Goal: Task Accomplishment & Management: Complete application form

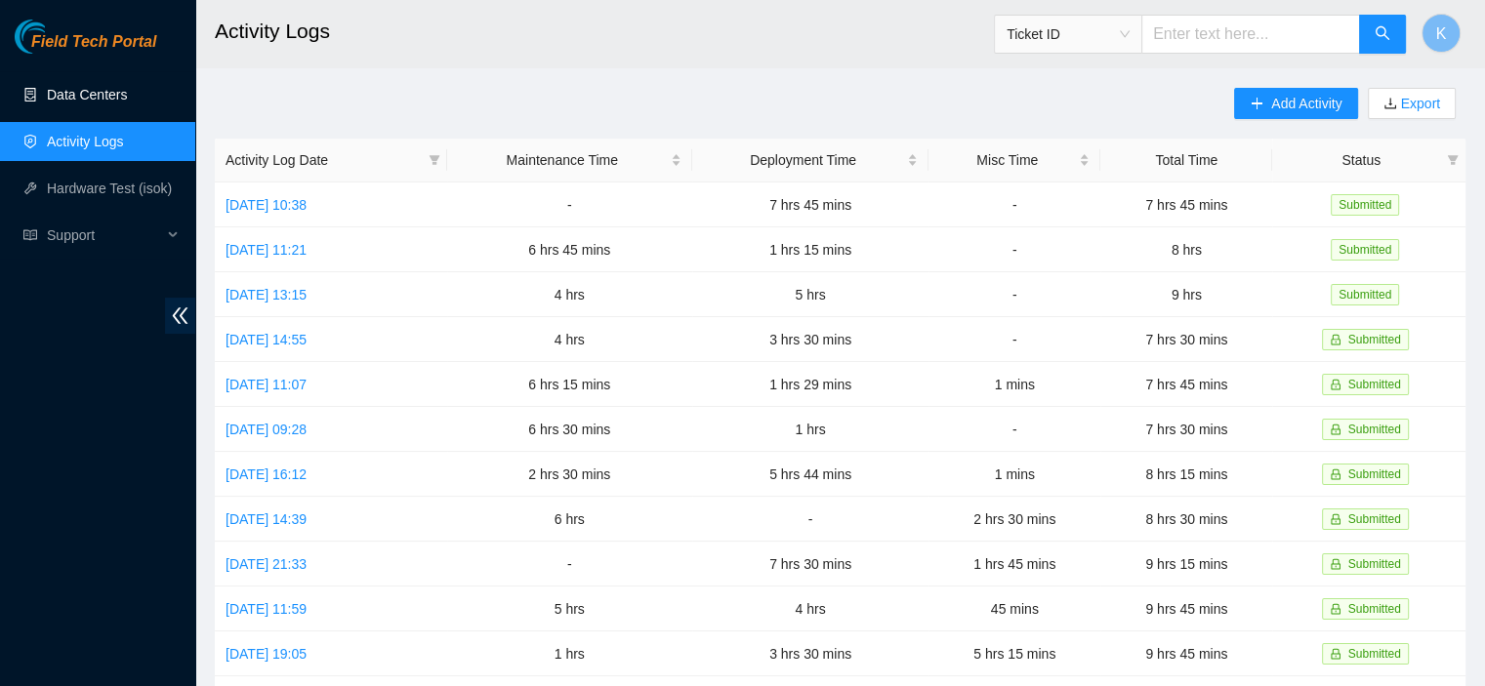
click at [113, 92] on link "Data Centers" at bounding box center [87, 95] width 80 height 16
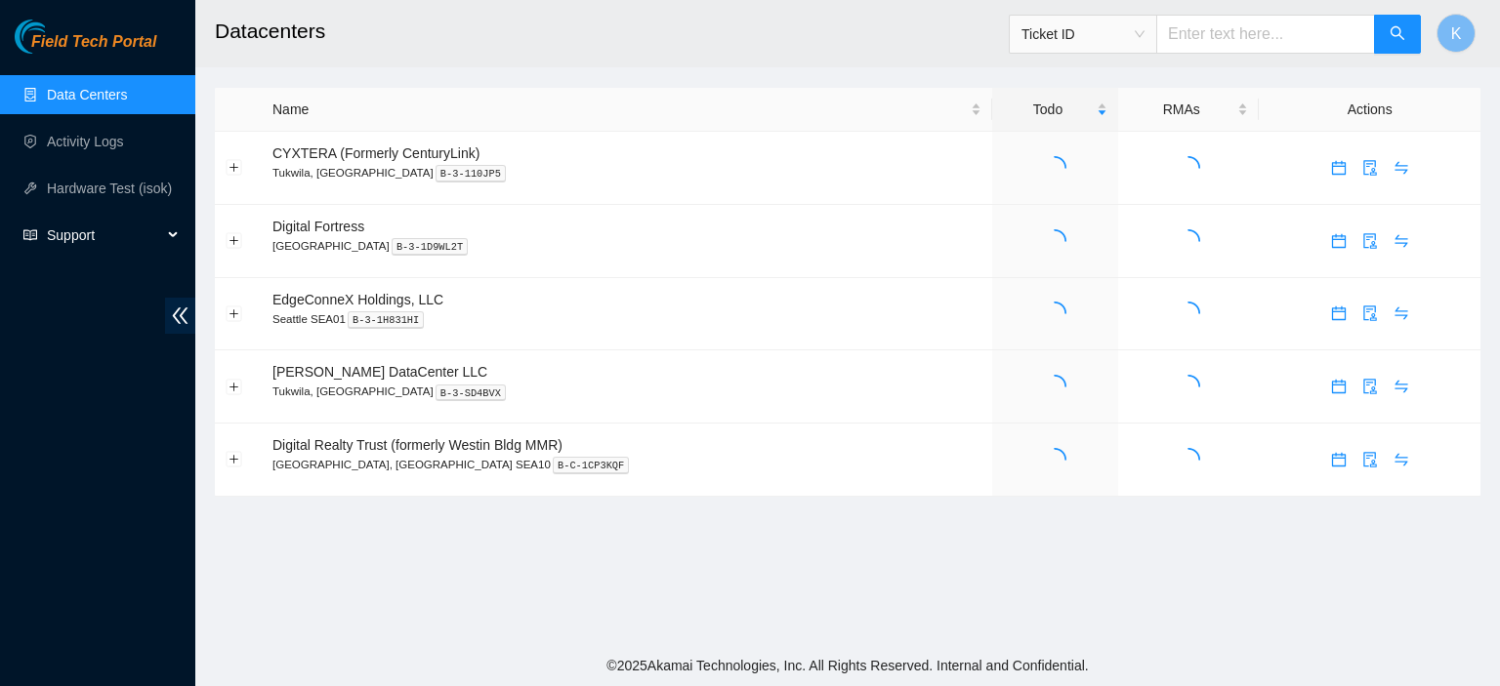
click at [86, 238] on span "Support" at bounding box center [104, 235] width 115 height 39
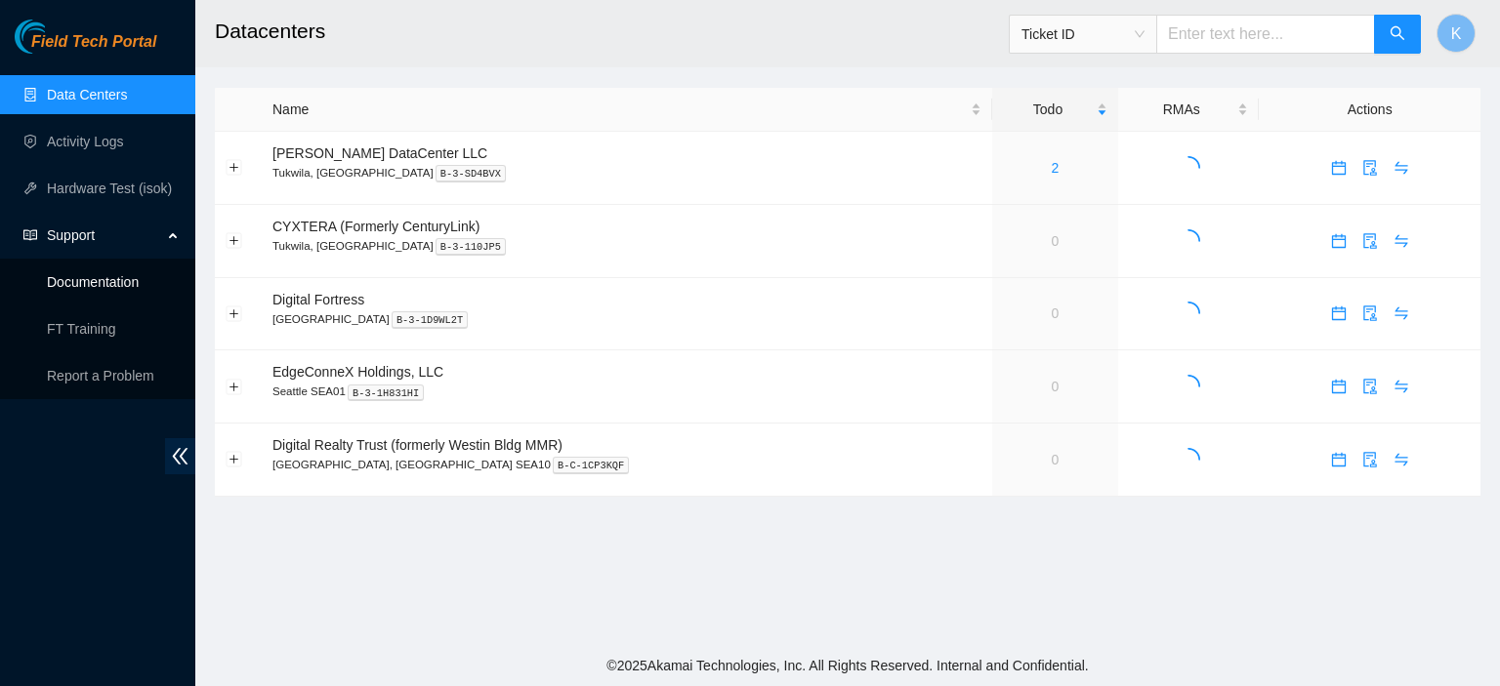
click at [129, 274] on link "Documentation" at bounding box center [93, 282] width 92 height 16
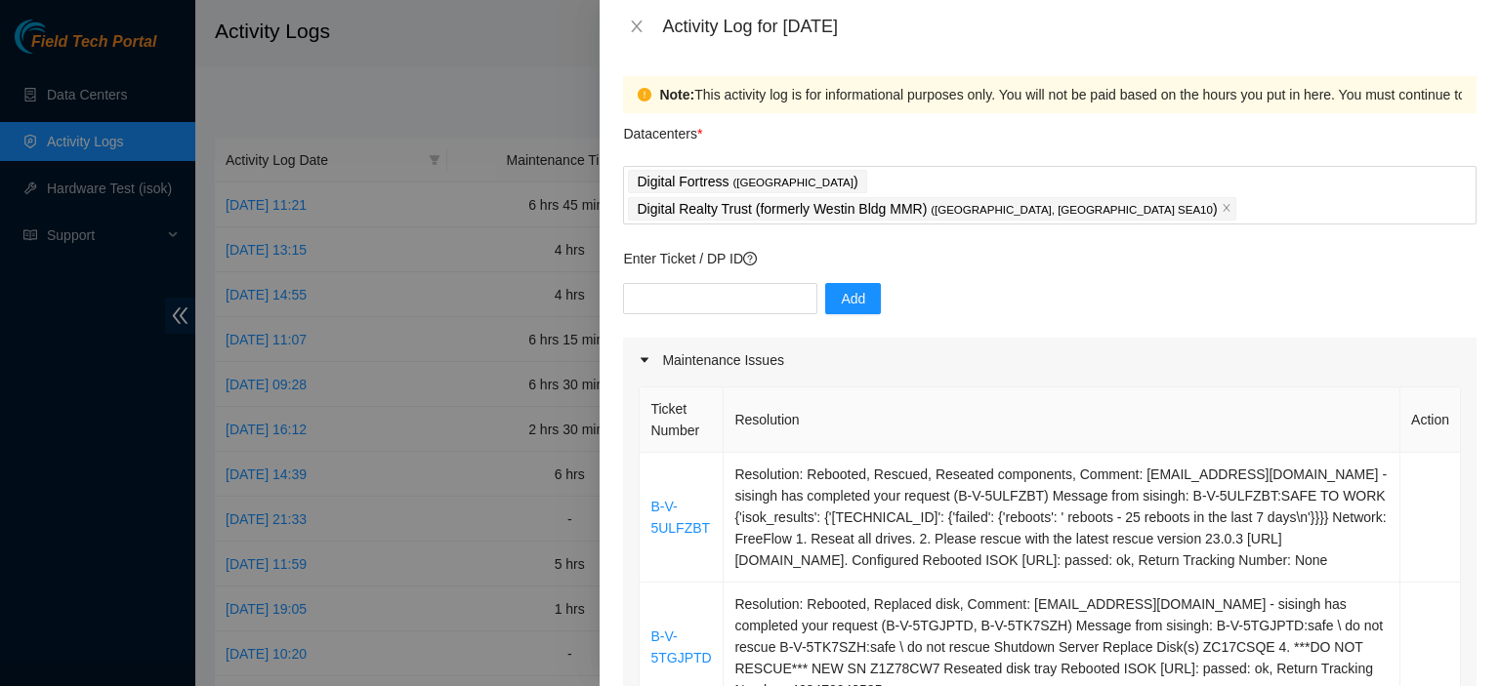
click at [637, 10] on div "Activity Log for [DATE]" at bounding box center [1050, 26] width 900 height 53
click at [637, 23] on icon "close" at bounding box center [637, 27] width 16 height 16
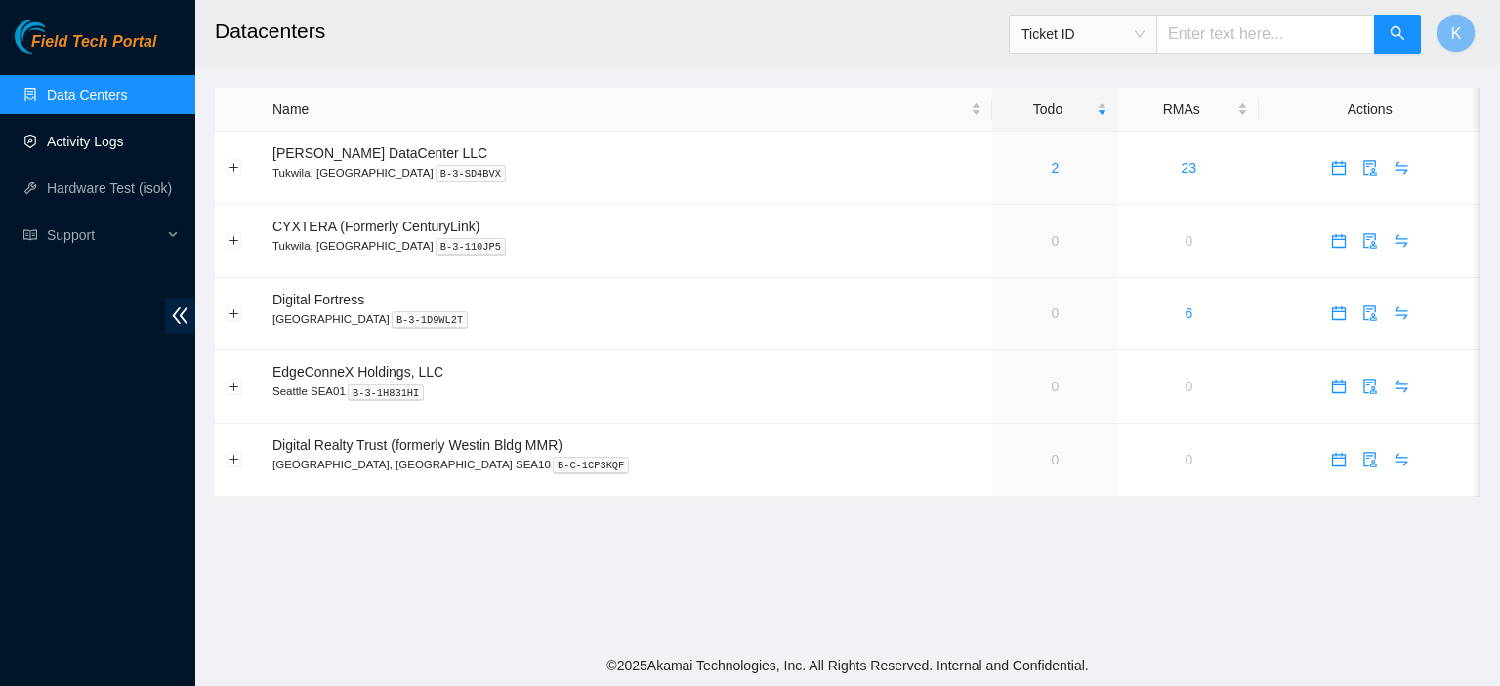
click at [65, 147] on link "Activity Logs" at bounding box center [85, 142] width 77 height 16
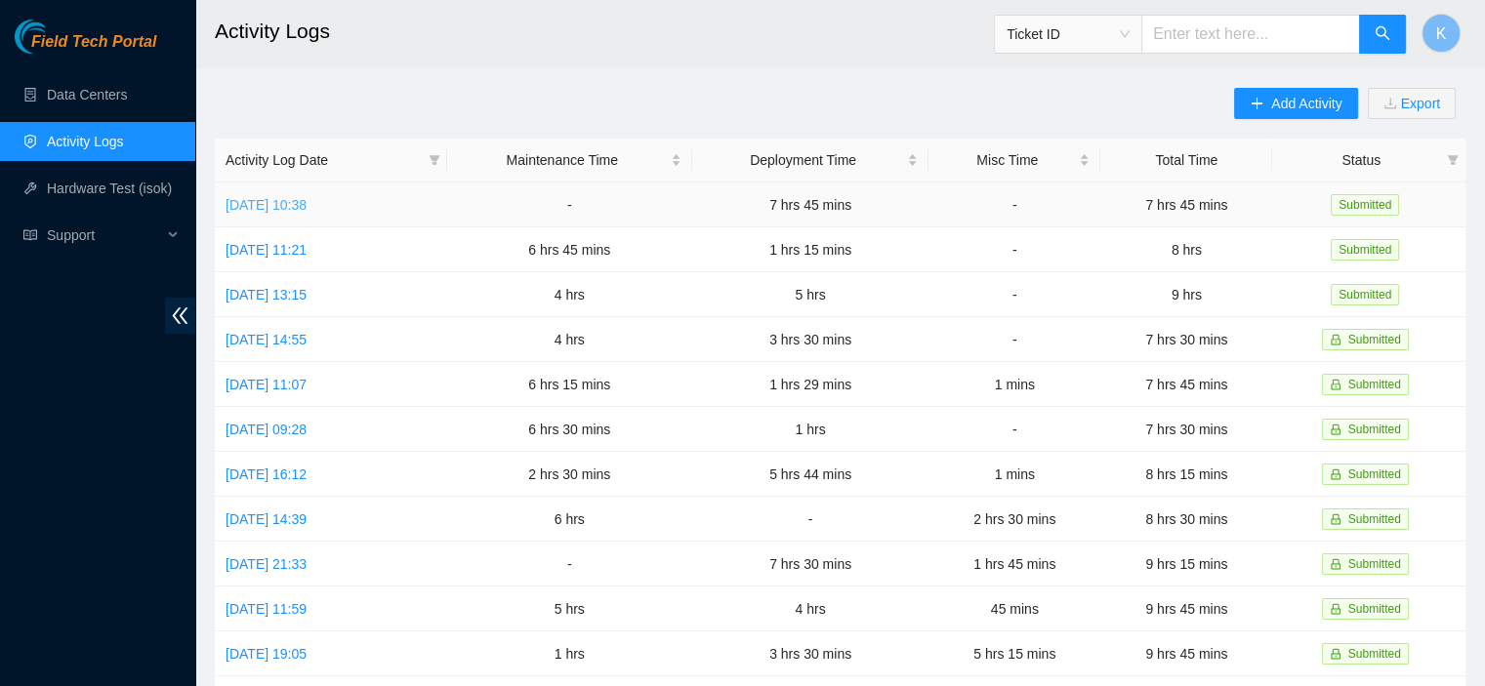
click at [307, 203] on link "[DATE] 10:38" at bounding box center [266, 205] width 81 height 16
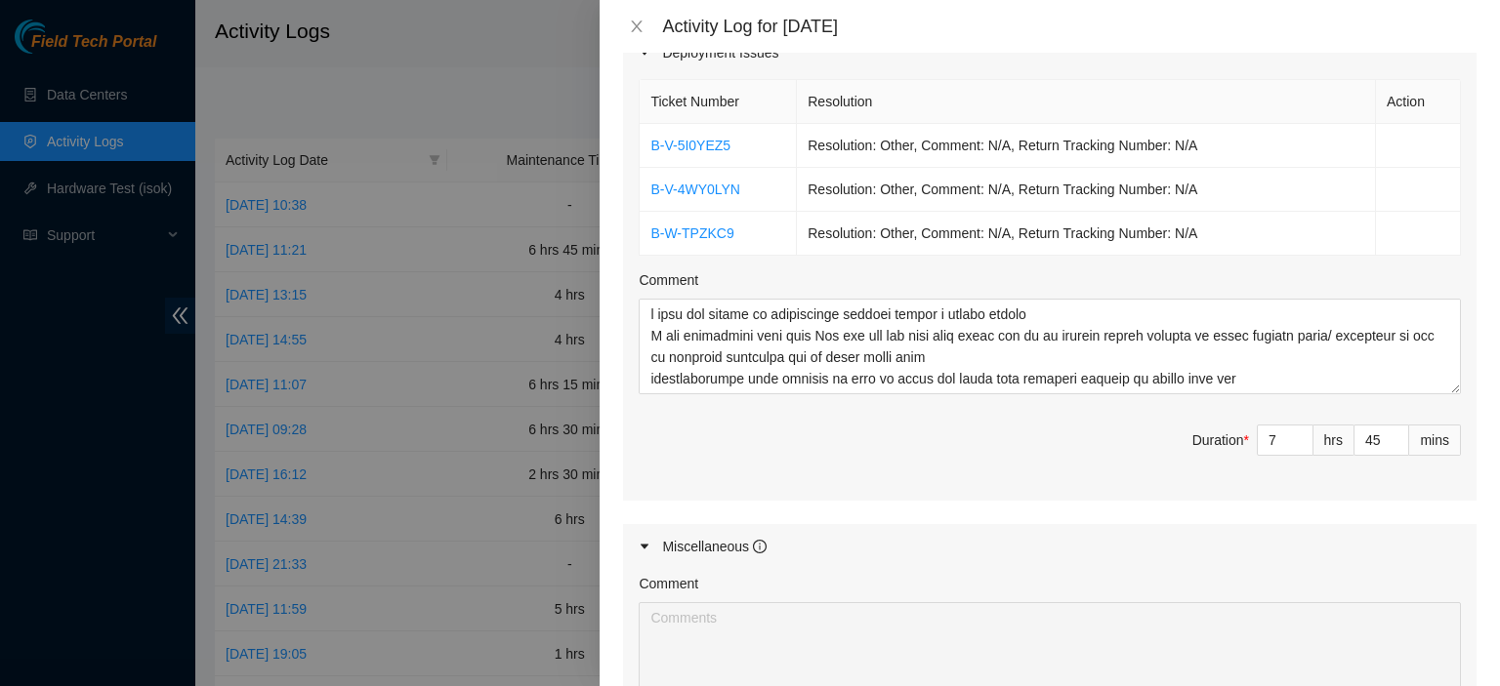
scroll to position [688, 0]
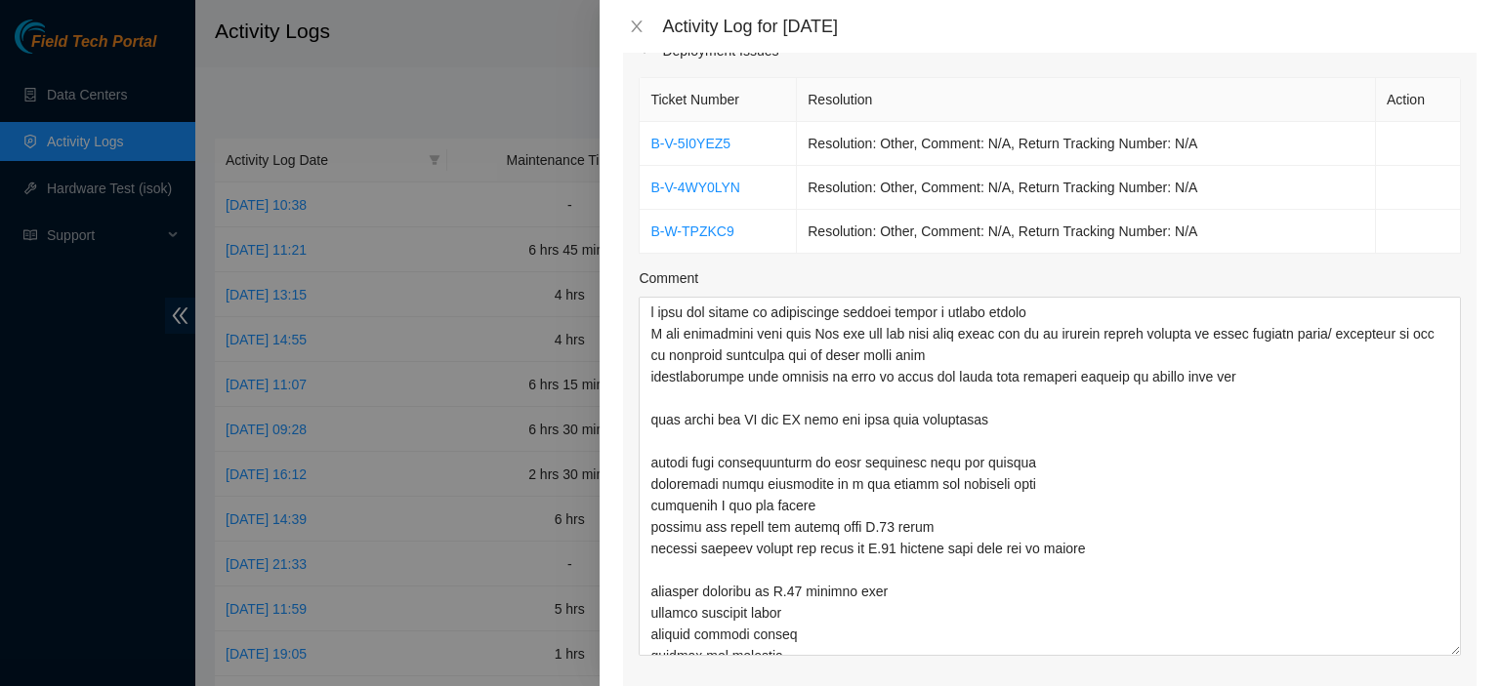
drag, startPoint x: 1432, startPoint y: 383, endPoint x: 1460, endPoint y: 647, distance: 266.0
click at [1460, 647] on div "Ticket Number Resolution Action B-V-5I0YEZ5 Resolution: Other, Comment: N/A, Re…" at bounding box center [1049, 417] width 853 height 689
click at [996, 415] on textarea "Comment" at bounding box center [1050, 476] width 822 height 359
click at [1000, 422] on textarea "Comment" at bounding box center [1050, 476] width 822 height 359
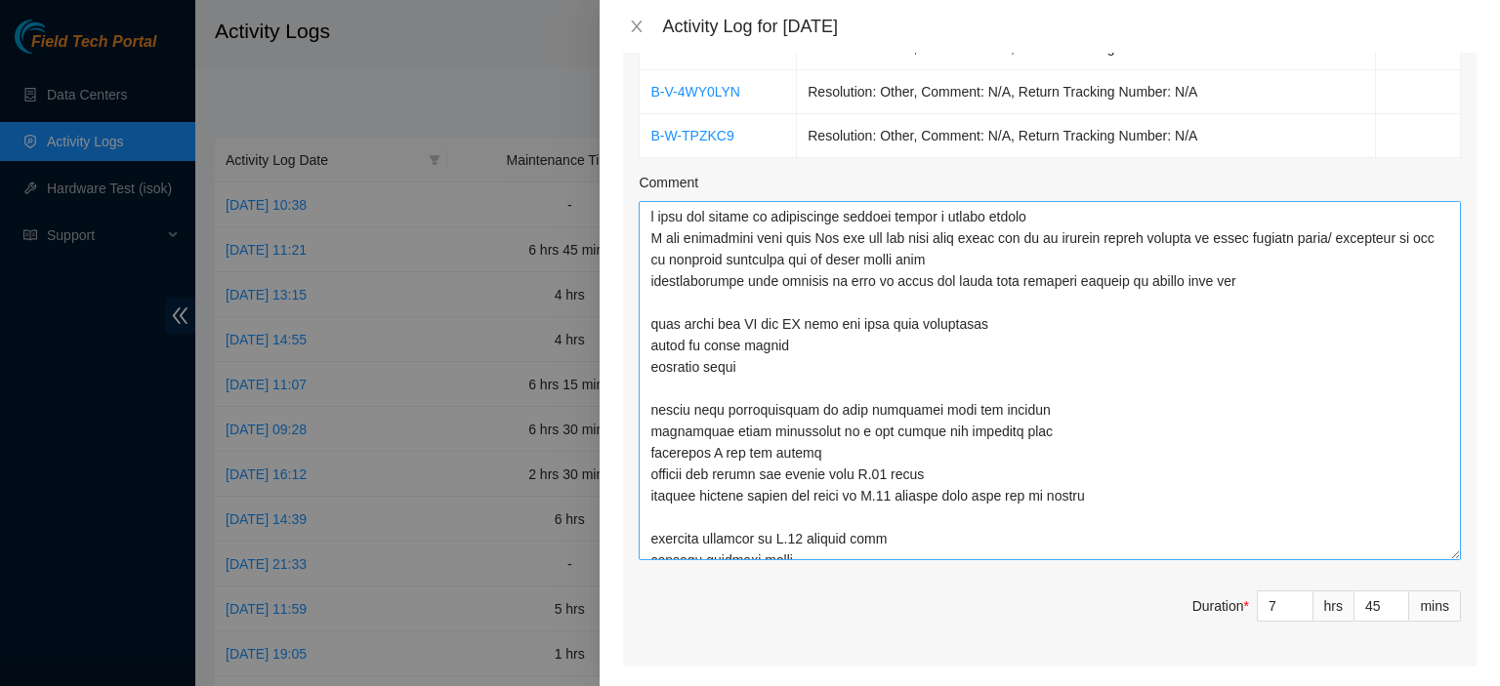
scroll to position [792, 0]
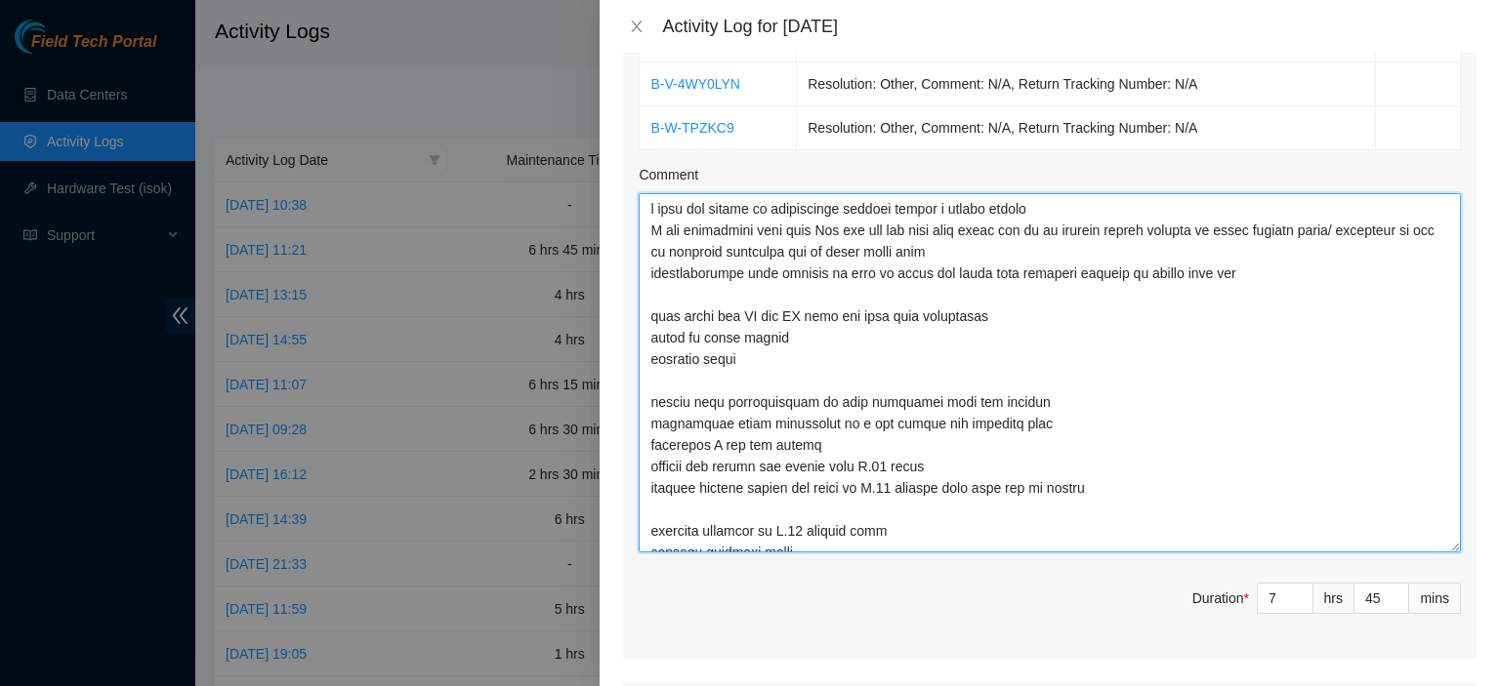
click at [786, 351] on textarea "Comment" at bounding box center [1050, 372] width 822 height 359
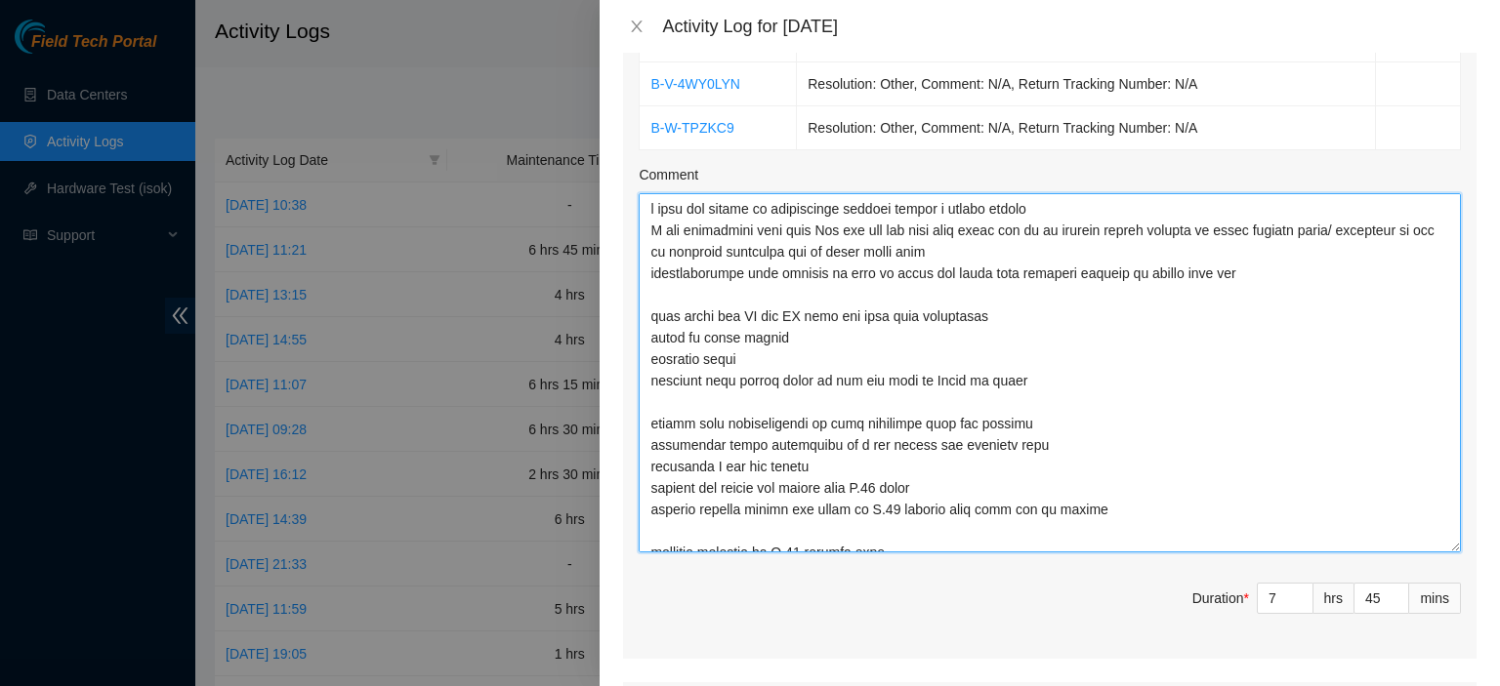
type textarea "i cant add things to maintenance without having a ticket number I was discussin…"
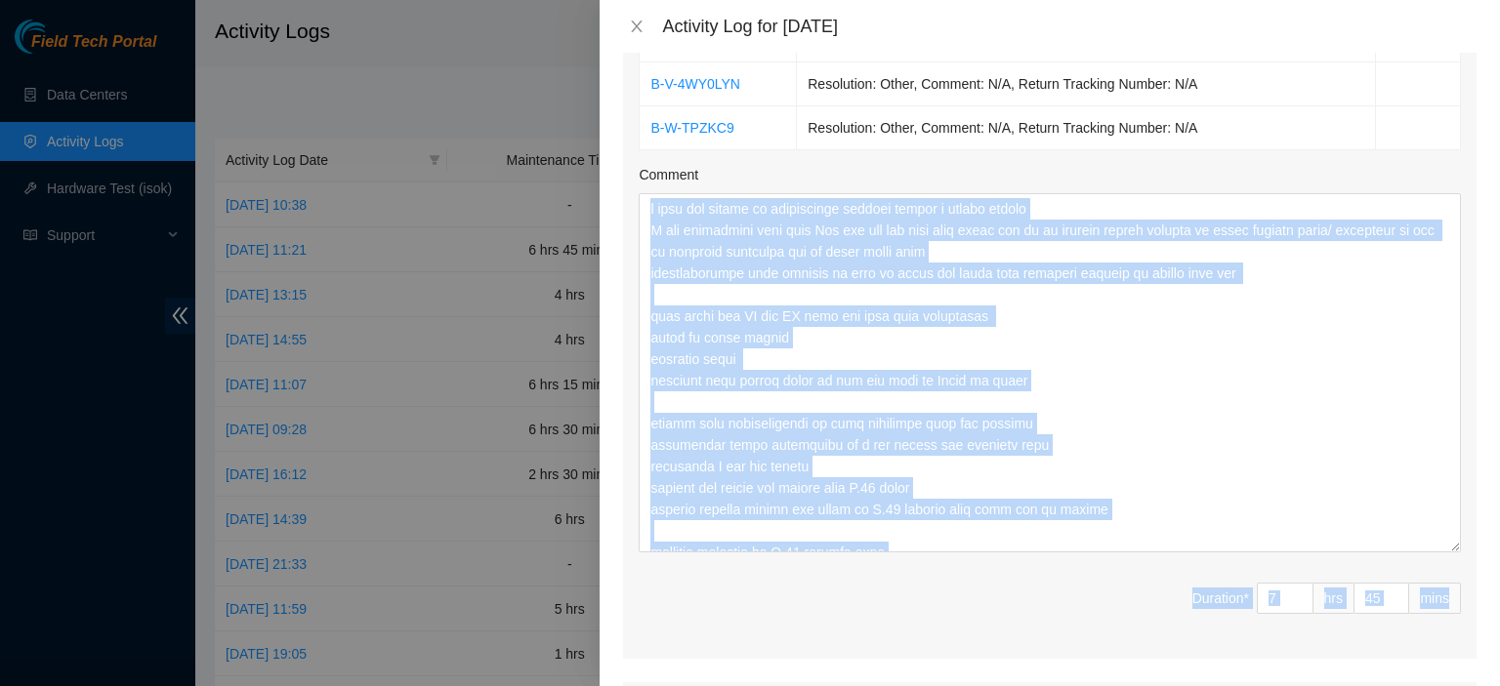
drag, startPoint x: 1480, startPoint y: 479, endPoint x: 1499, endPoint y: 533, distance: 56.8
click at [1499, 571] on div "Note: This activity log is for informational purposes only. You will not be pai…" at bounding box center [1050, 370] width 900 height 634
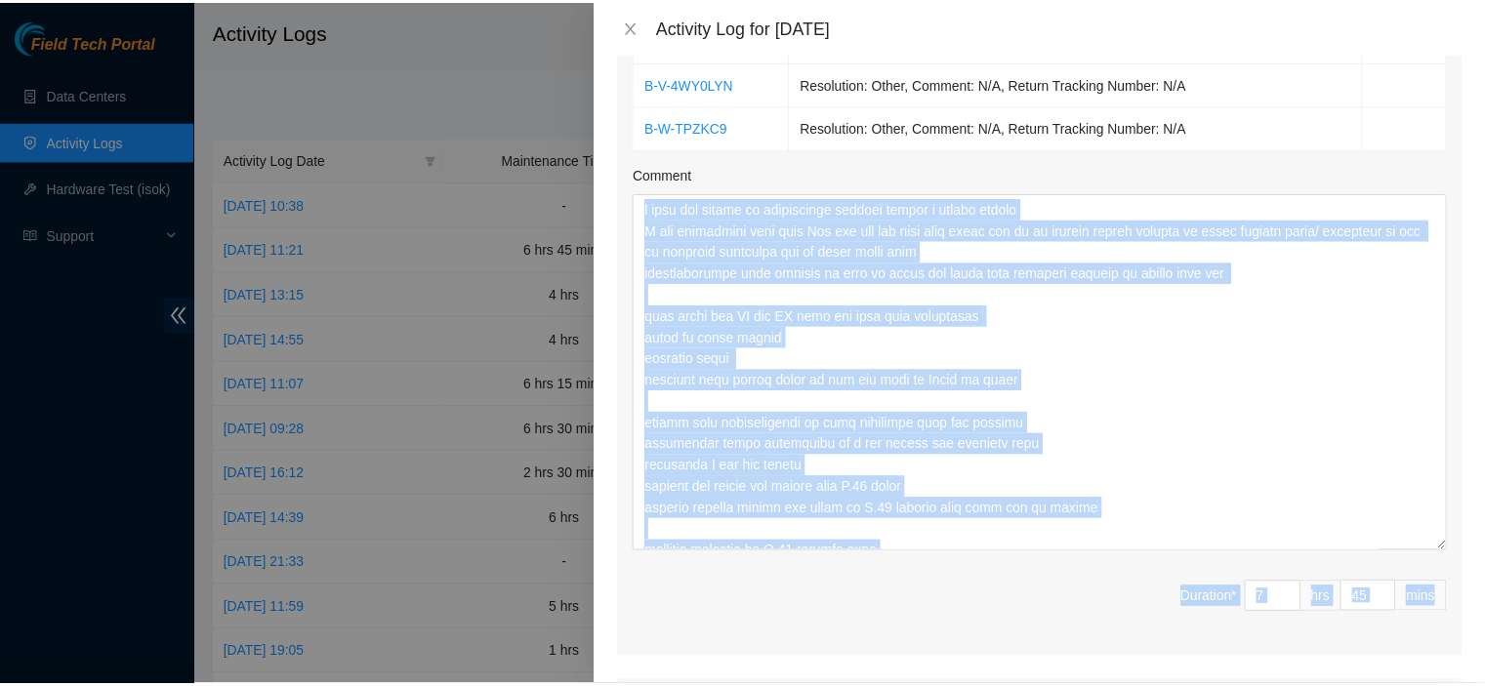
scroll to position [1269, 0]
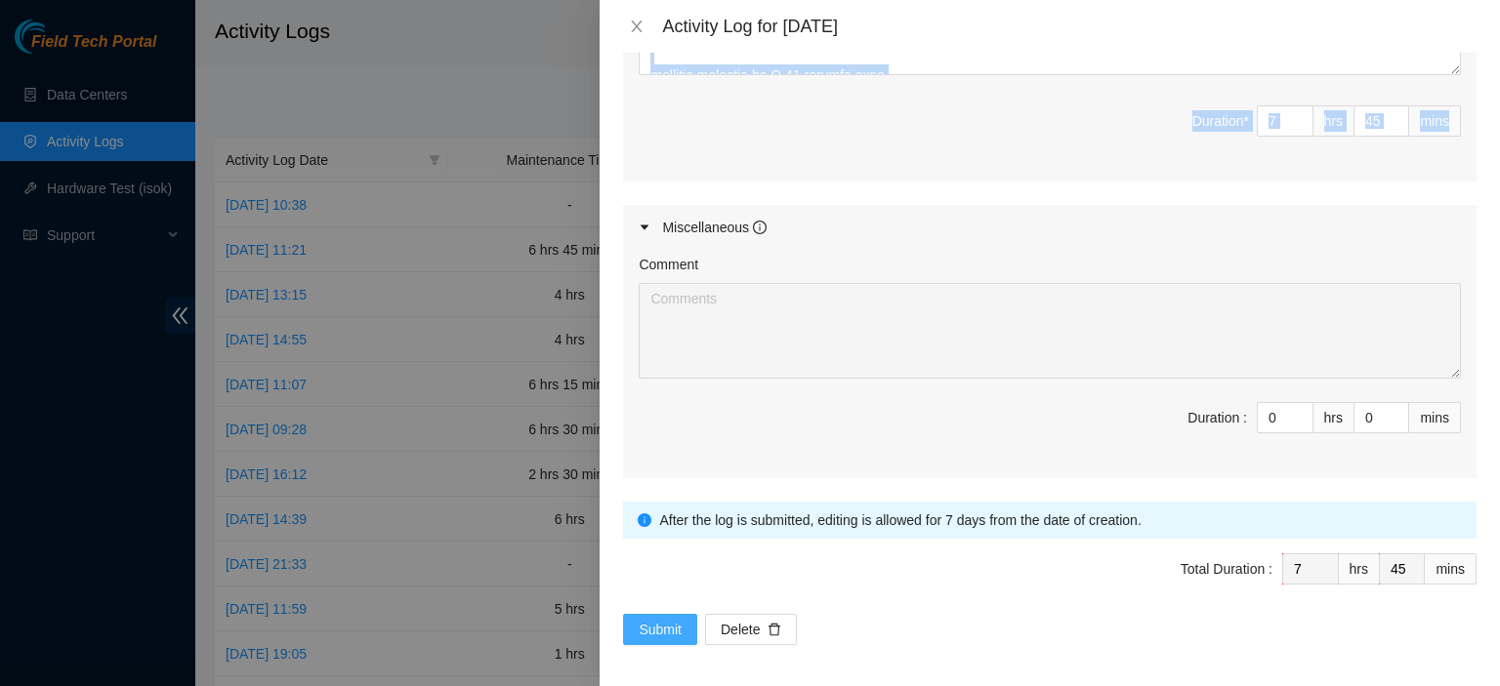
click at [653, 619] on span "Submit" at bounding box center [660, 629] width 43 height 21
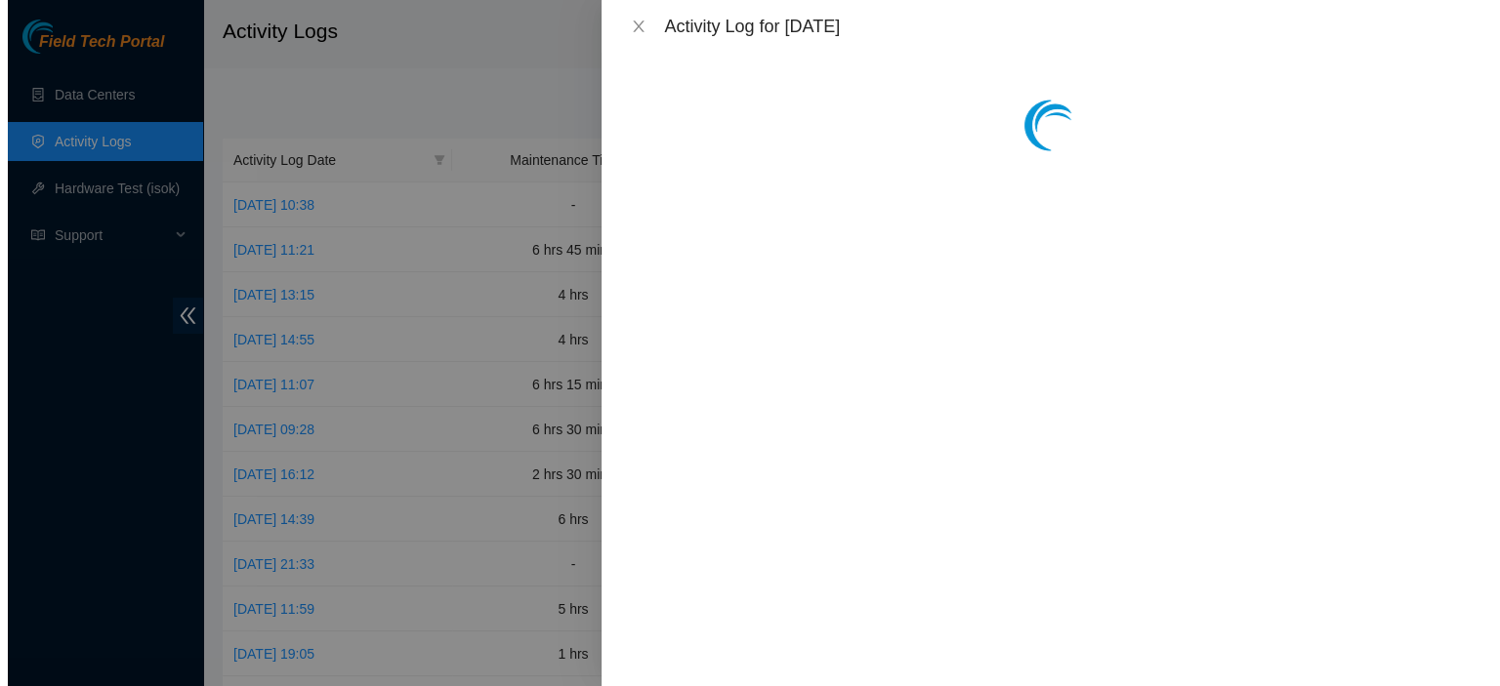
scroll to position [0, 0]
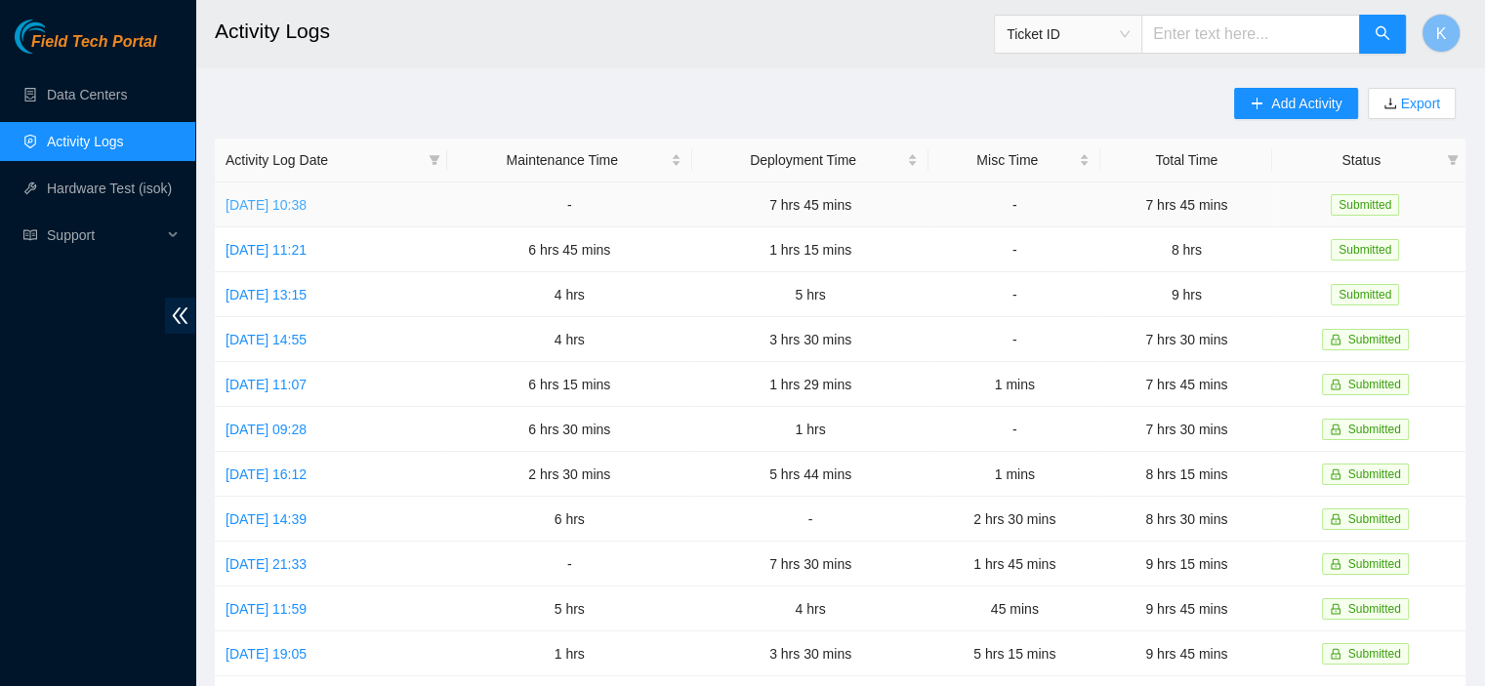
click at [307, 199] on link "Fri, 22 Aug 2025 10:38" at bounding box center [266, 205] width 81 height 16
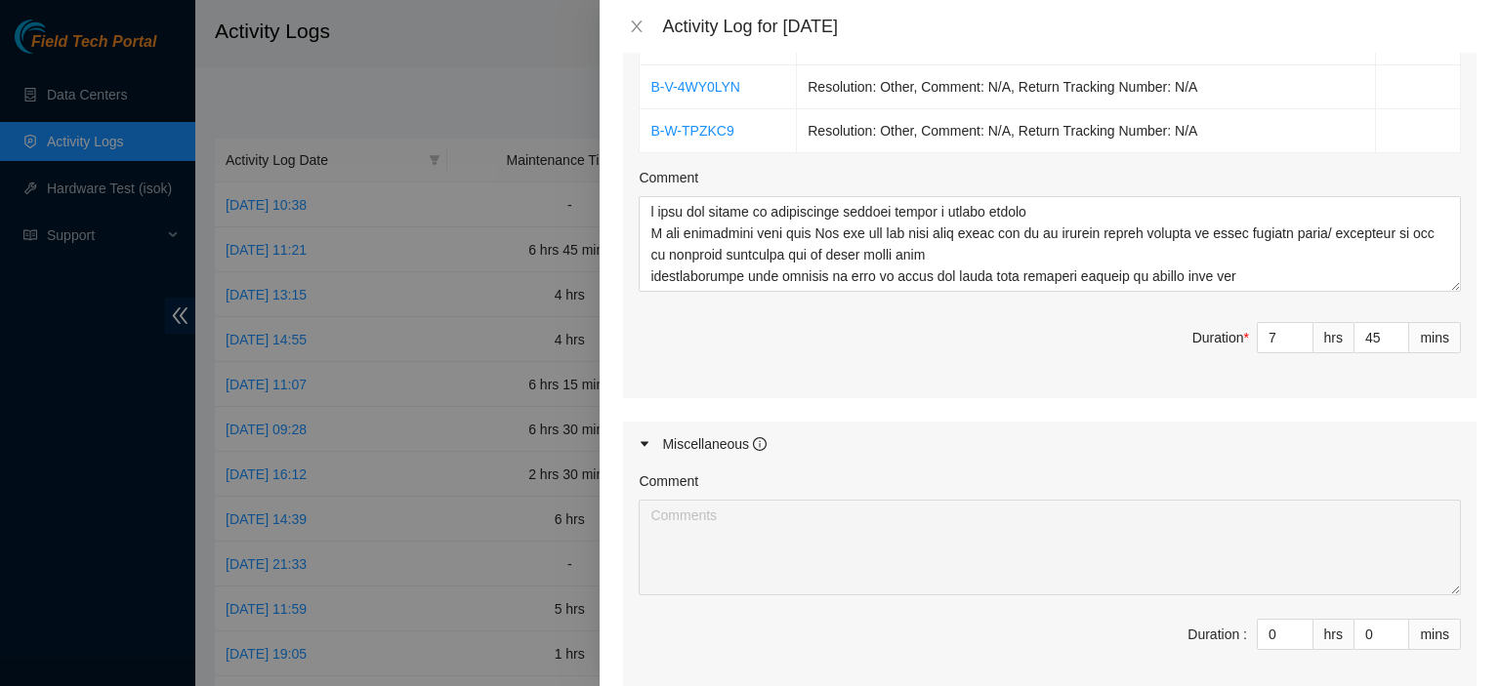
scroll to position [753, 0]
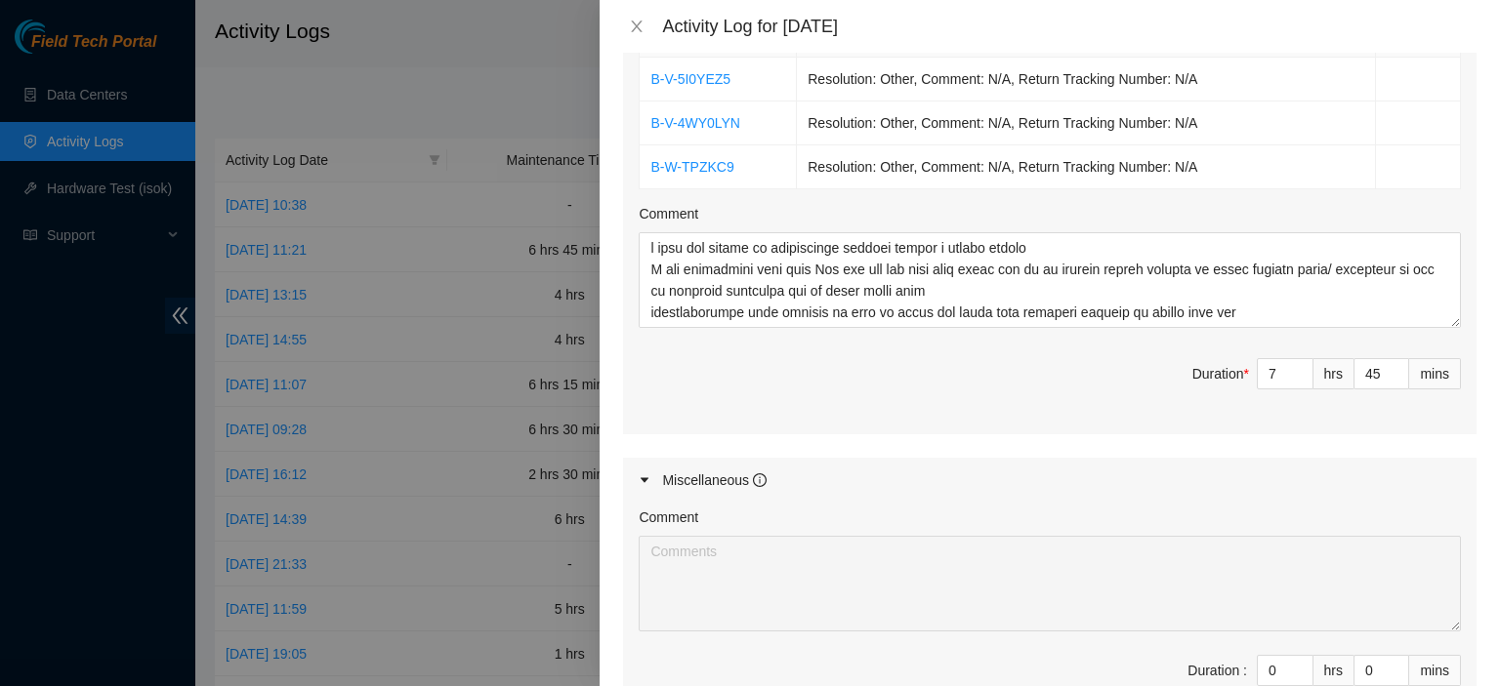
click at [1442, 329] on div "Ticket Number Resolution Action B-V-5I0YEZ5 Resolution: Other, Comment: N/A, Re…" at bounding box center [1049, 222] width 853 height 426
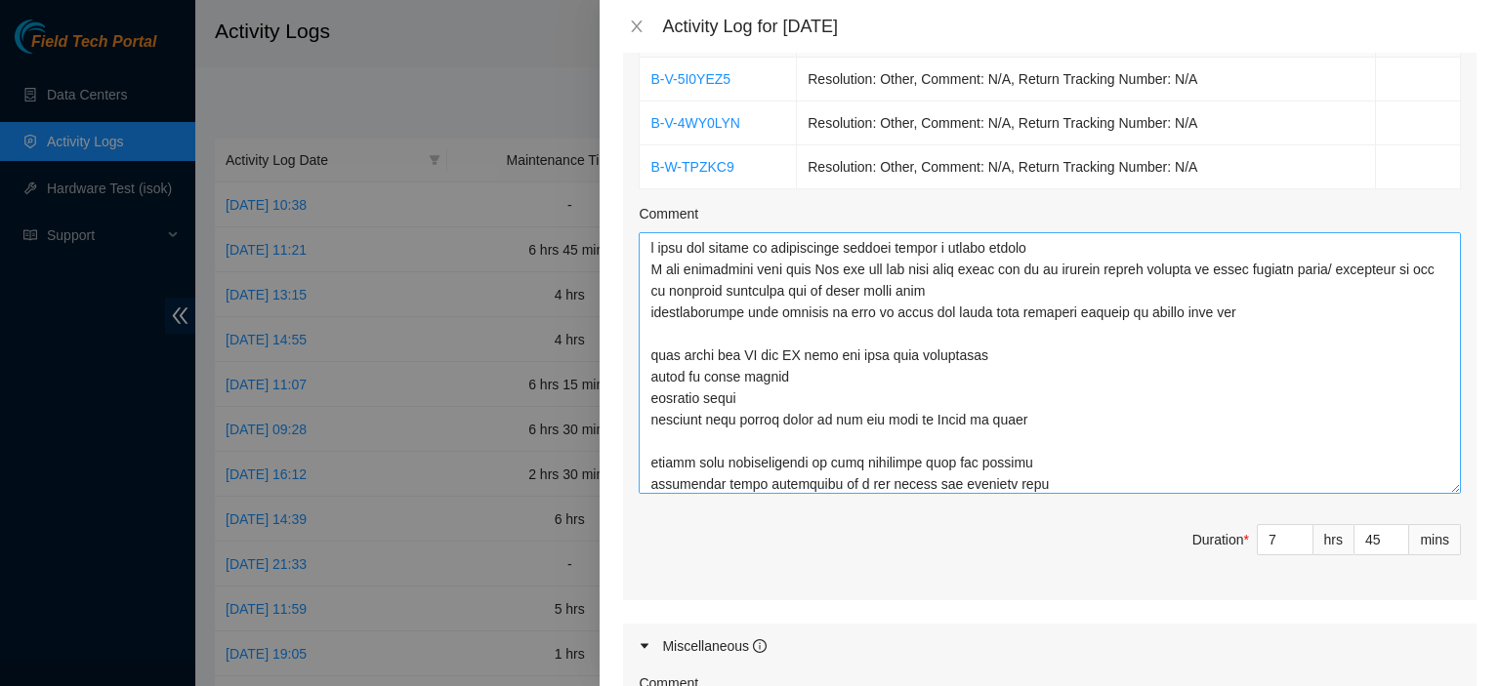
drag, startPoint x: 1438, startPoint y: 318, endPoint x: 1393, endPoint y: 488, distance: 175.7
click at [1393, 488] on textarea "Comment" at bounding box center [1050, 363] width 822 height 262
click at [856, 330] on textarea "Comment" at bounding box center [1050, 365] width 822 height 266
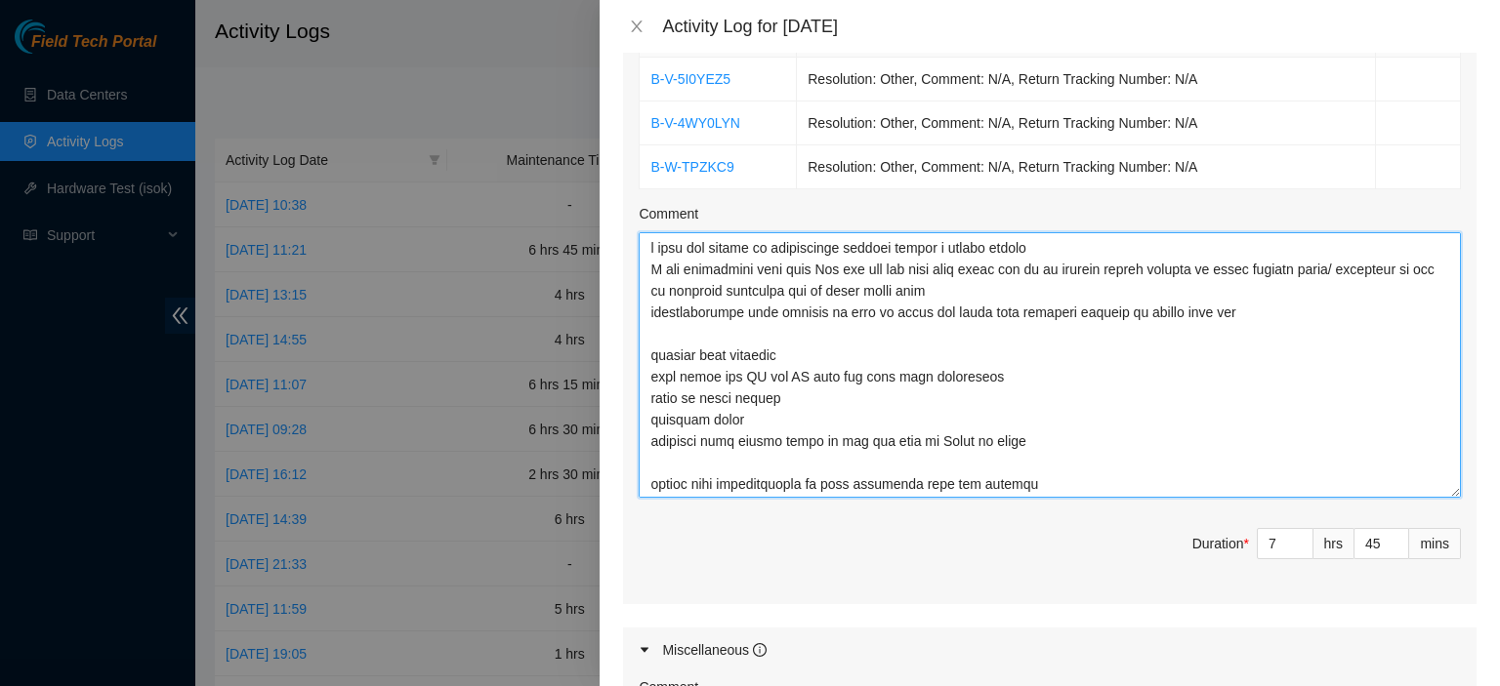
type textarea "i cant add things to maintenance without having a ticket number I was discussin…"
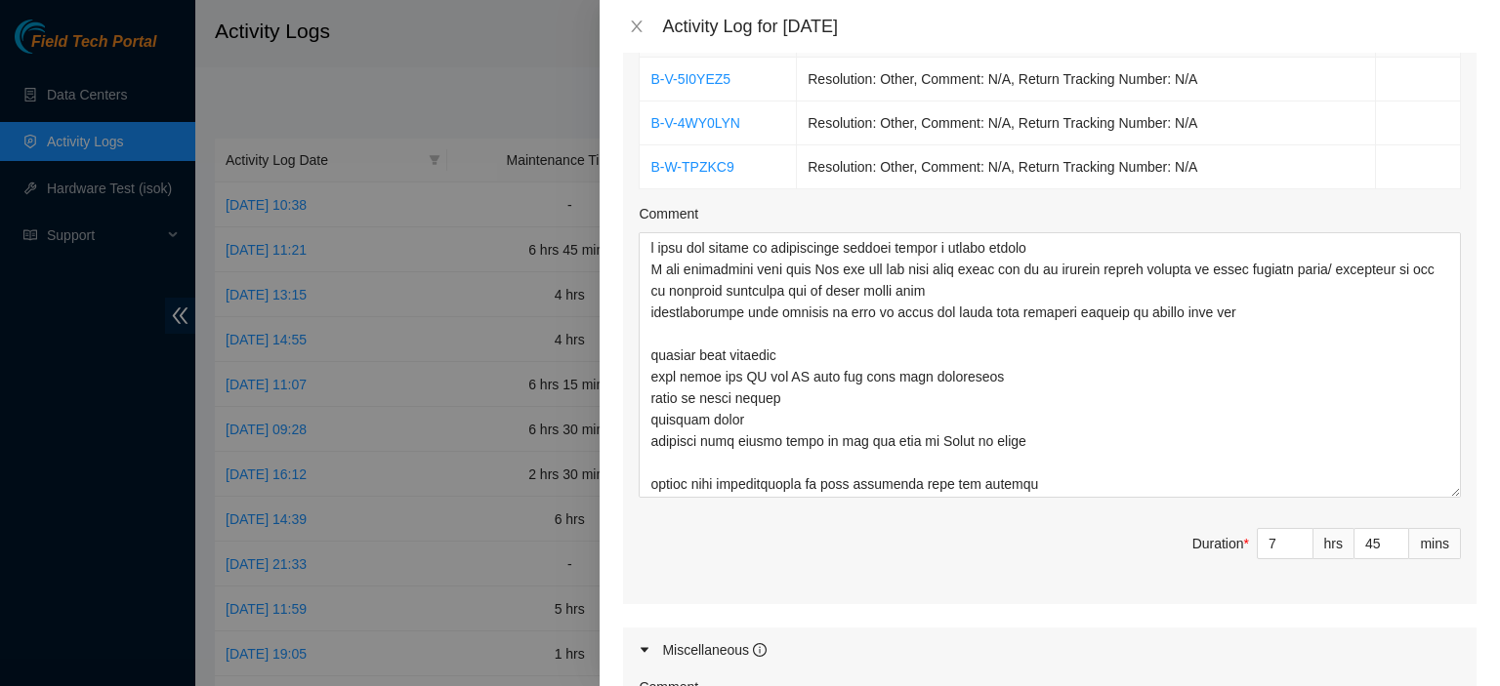
scroll to position [1176, 0]
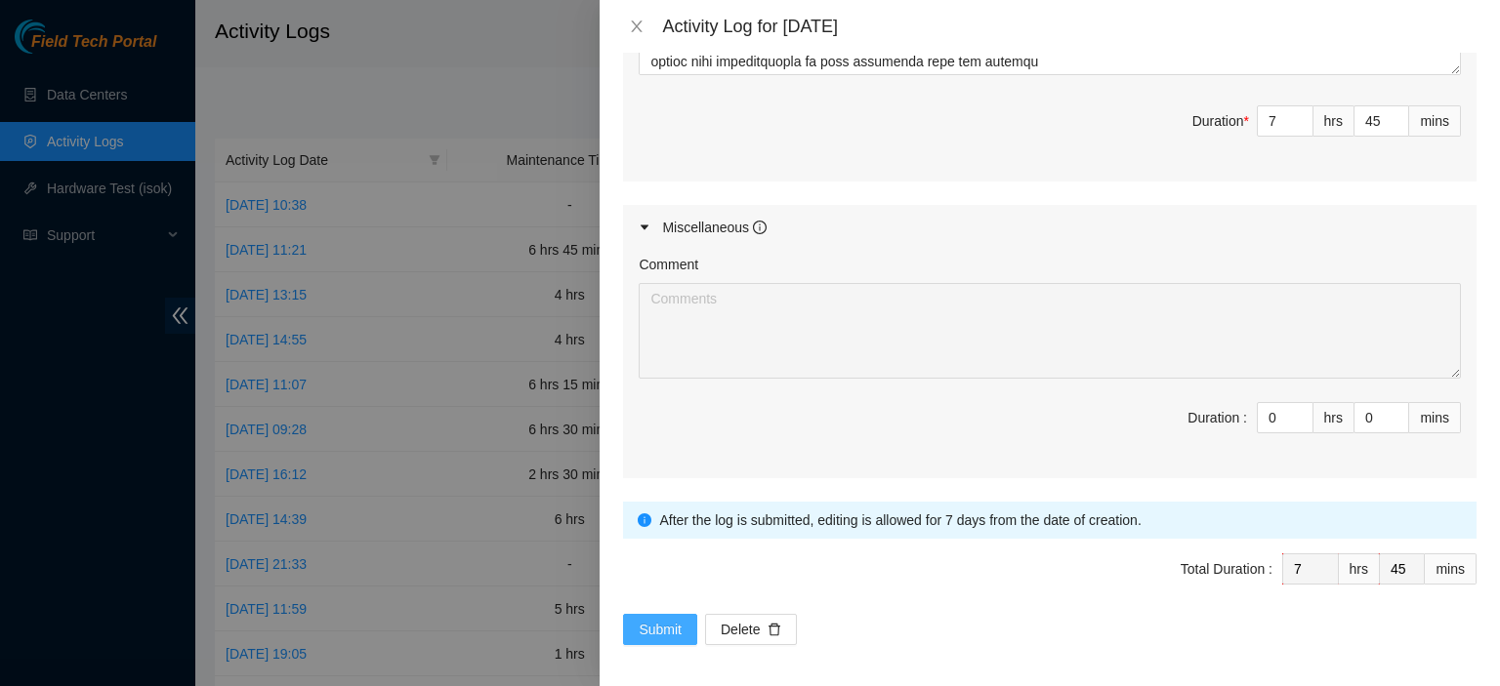
click at [652, 623] on span "Submit" at bounding box center [660, 629] width 43 height 21
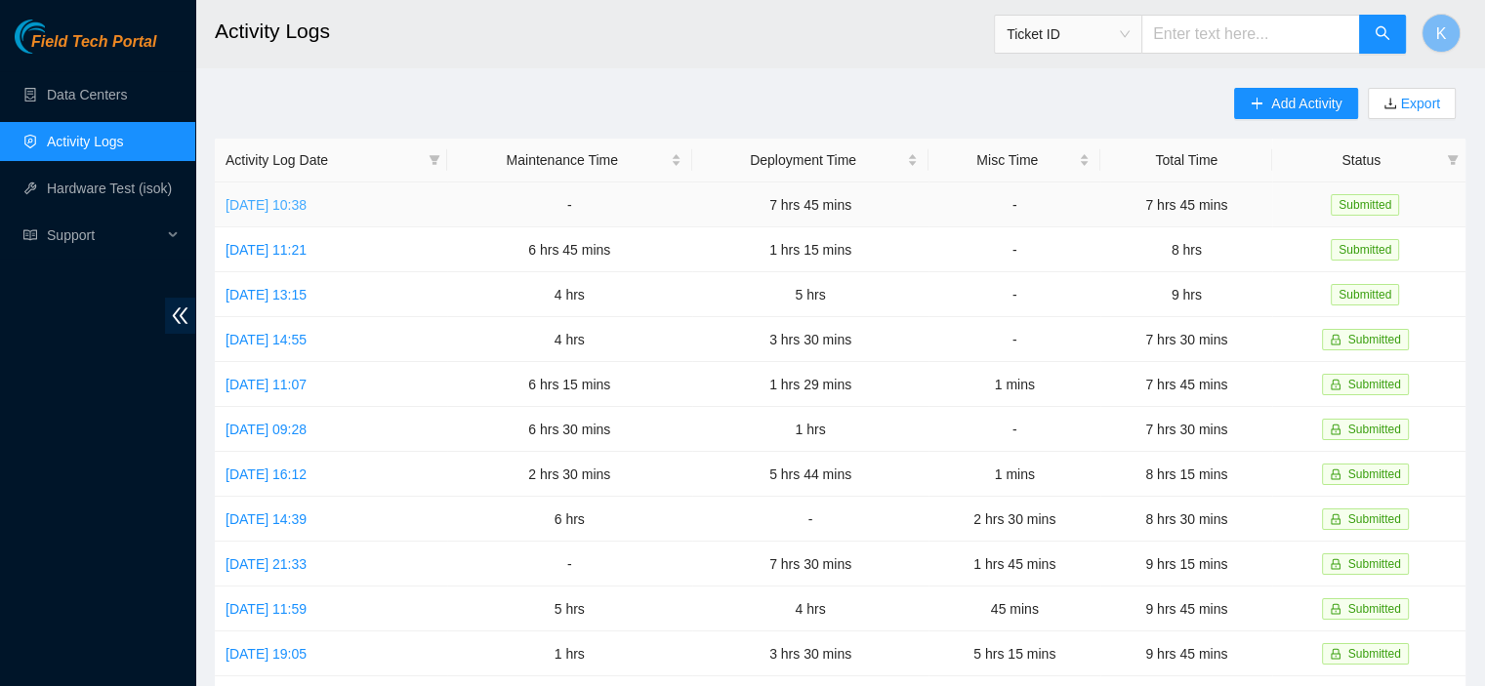
click at [307, 209] on link "Fri, 22 Aug 2025 10:38" at bounding box center [266, 205] width 81 height 16
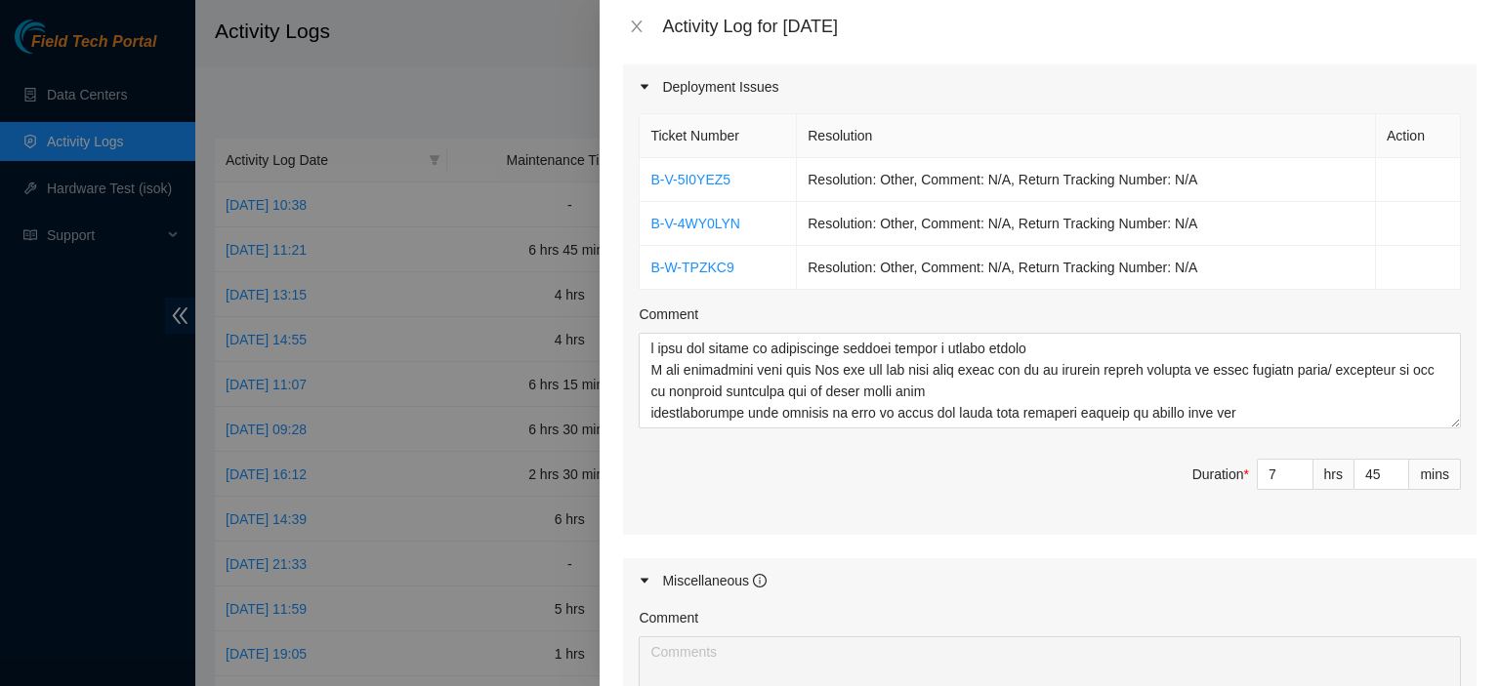
scroll to position [1005, 0]
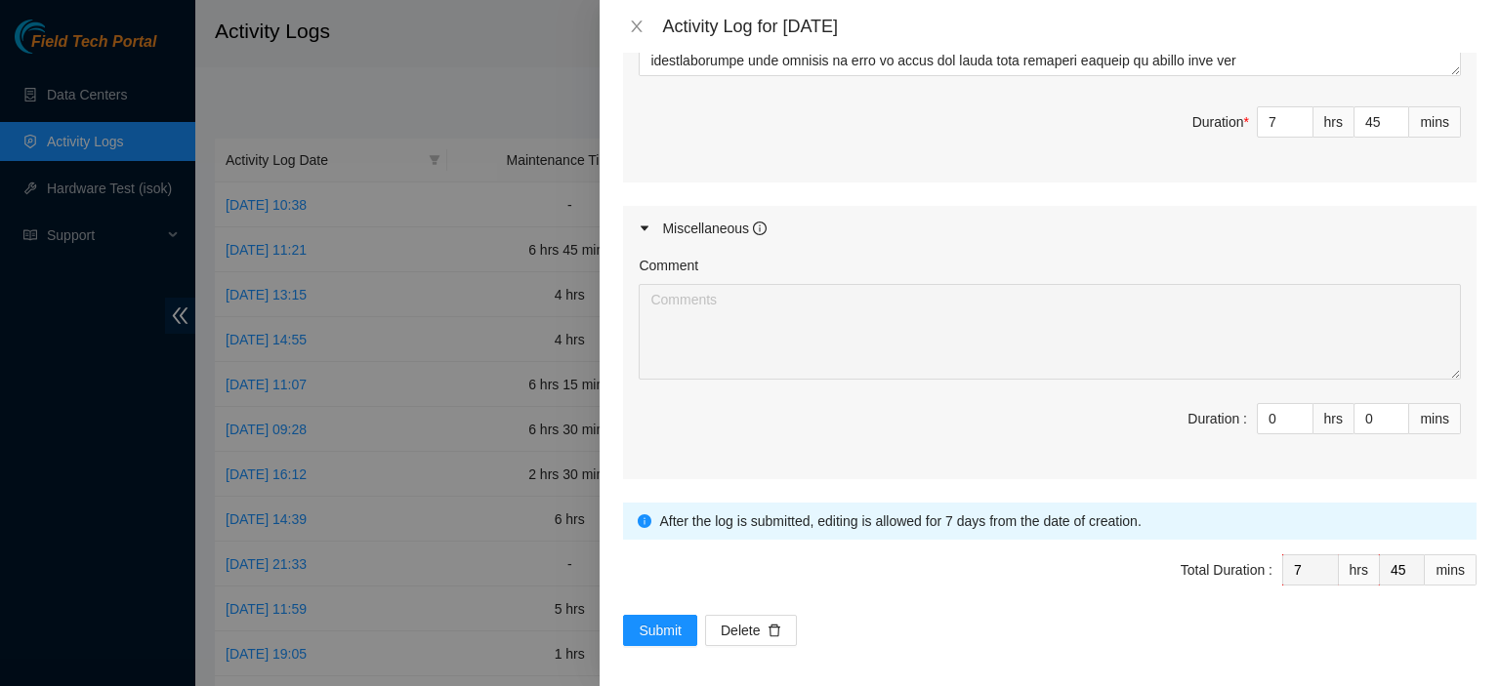
click at [1476, 526] on div "Note: This activity log is for informational purposes only. You will not be pai…" at bounding box center [1050, 370] width 900 height 634
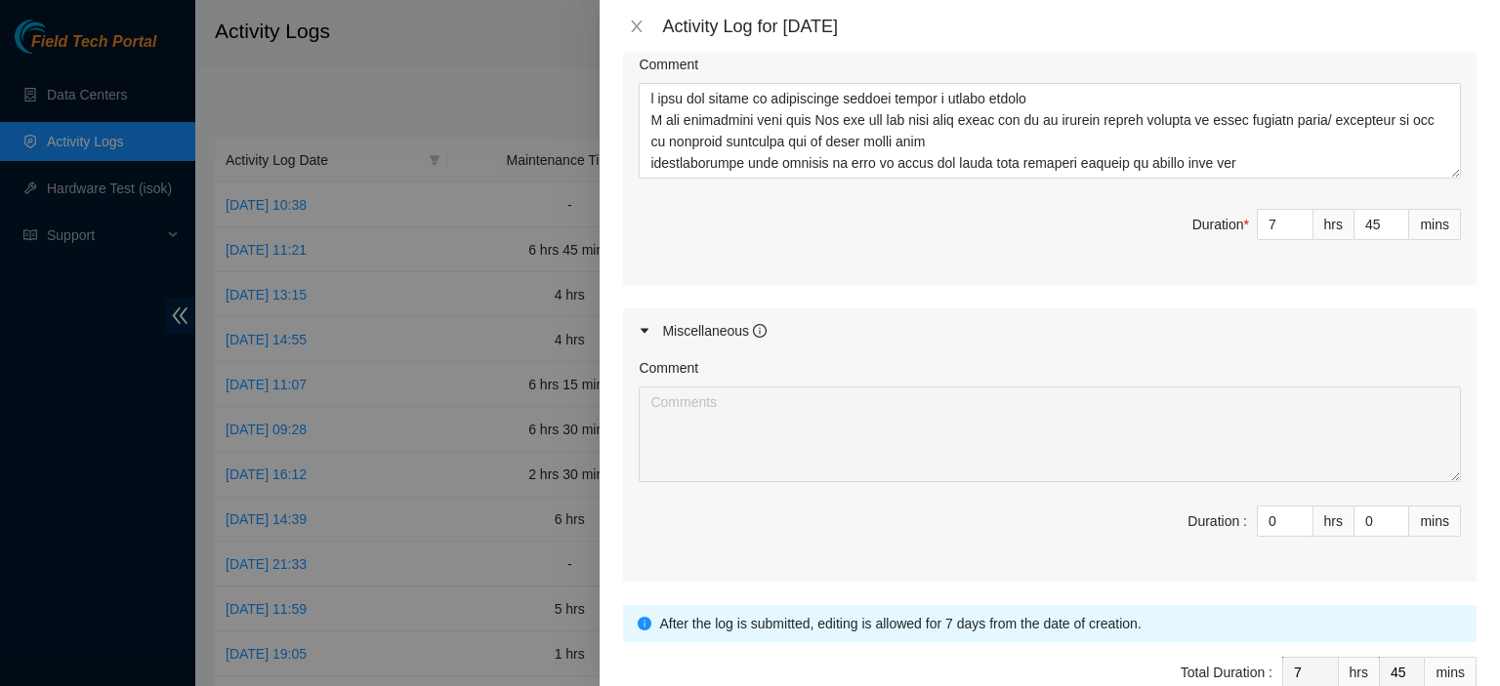
scroll to position [911, 0]
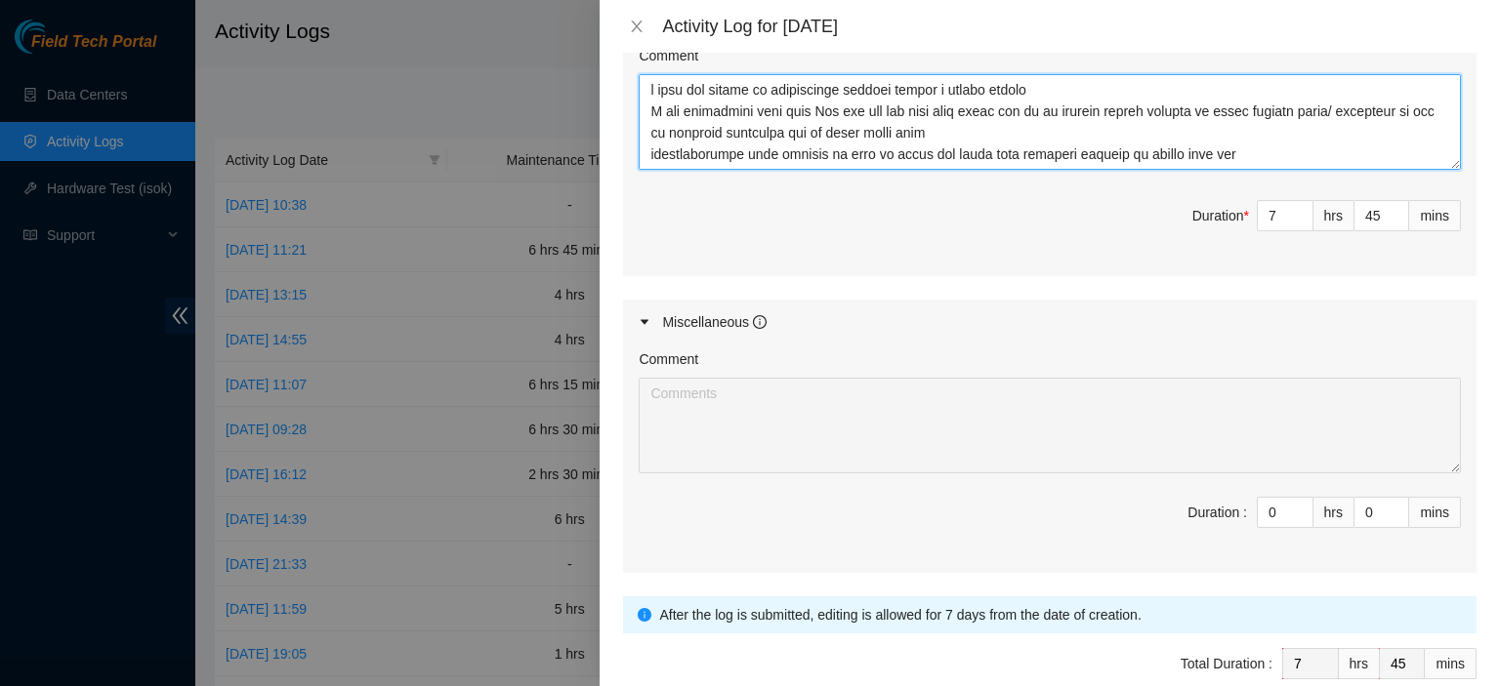
click at [1303, 155] on textarea "Comment" at bounding box center [1050, 122] width 822 height 96
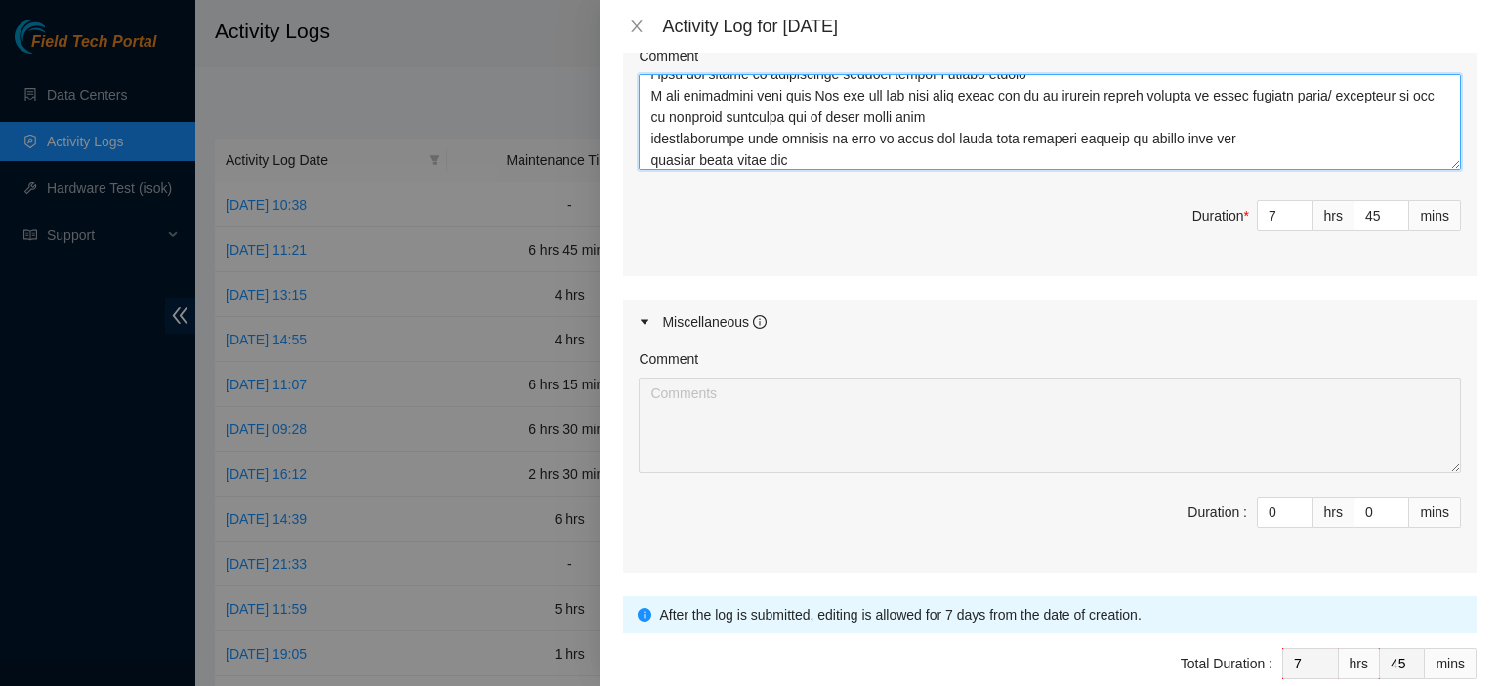
type textarea "i cant add things to maintenance without having a ticket number I was discussin…"
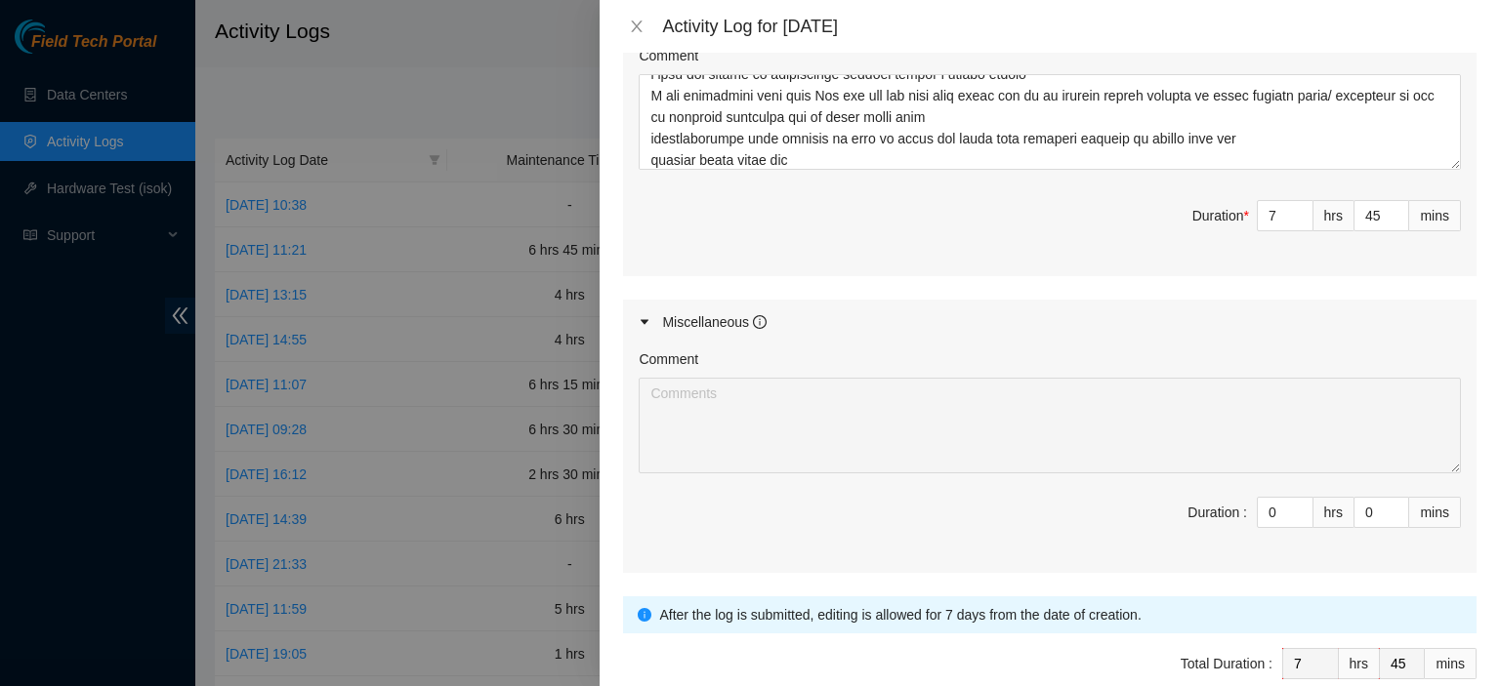
scroll to position [1005, 0]
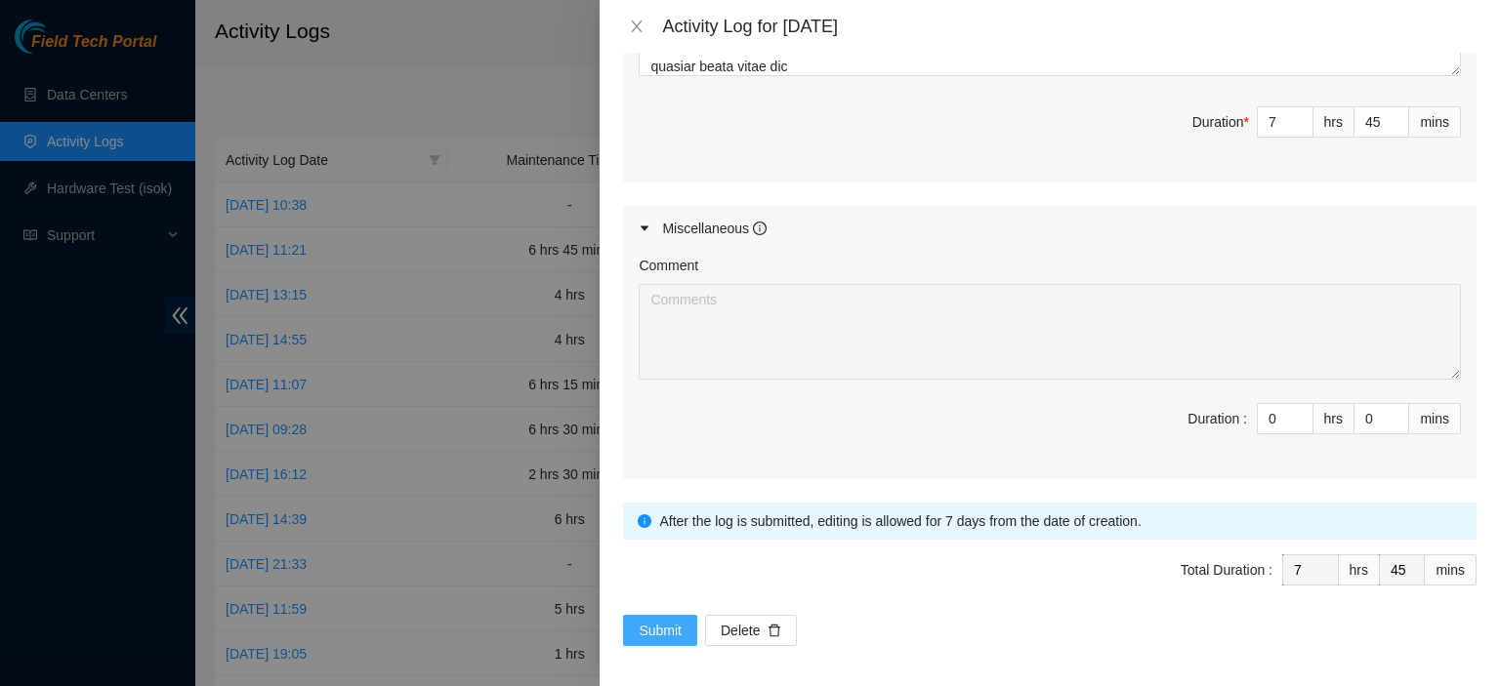
click at [637, 621] on button "Submit" at bounding box center [660, 630] width 74 height 31
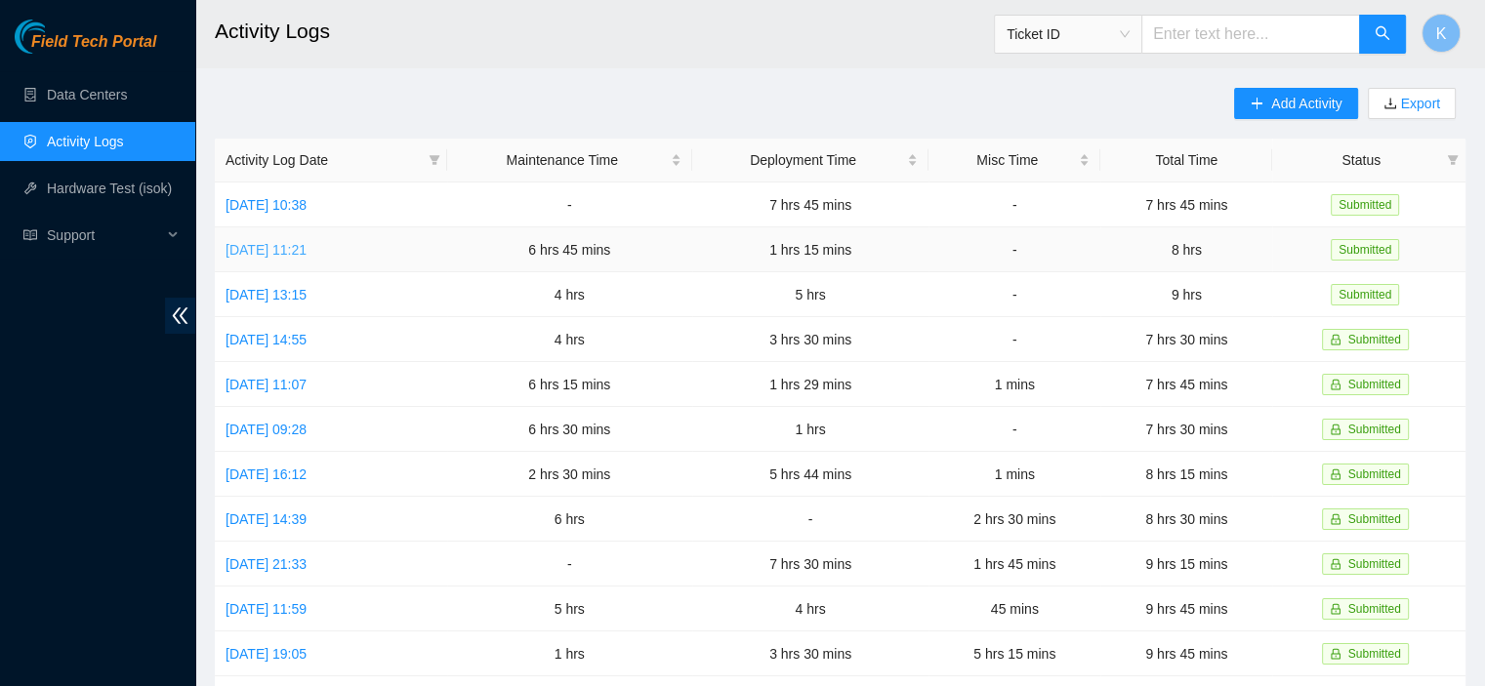
click at [306, 245] on link "[DATE] 11:21" at bounding box center [266, 250] width 81 height 16
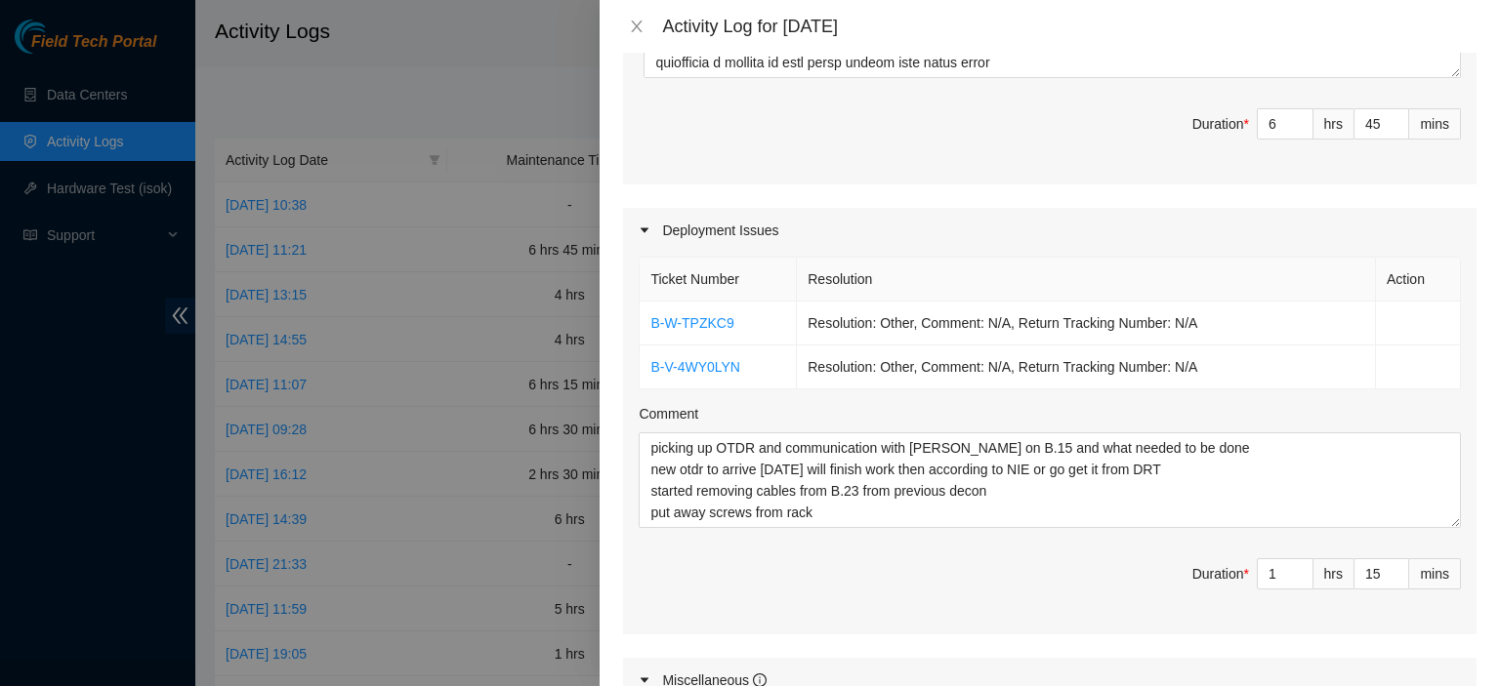
scroll to position [1747, 0]
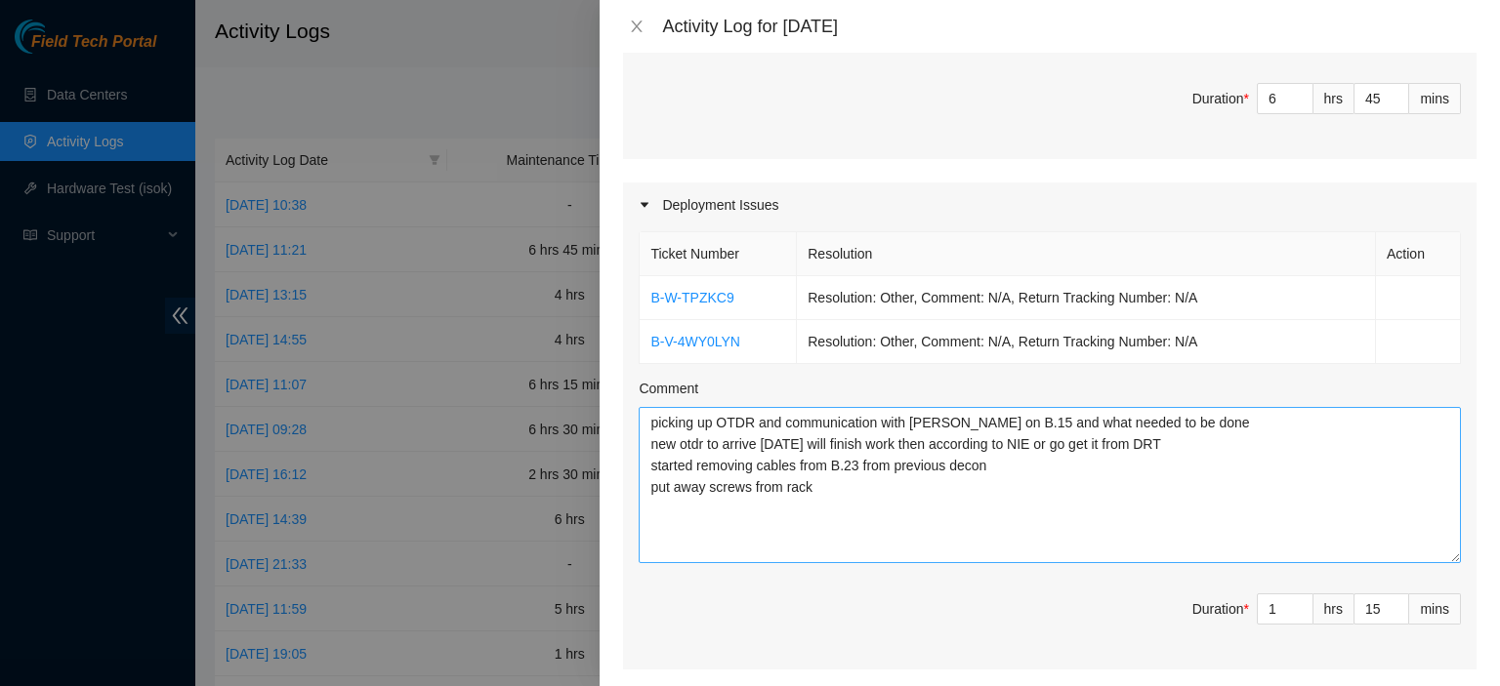
drag, startPoint x: 1433, startPoint y: 468, endPoint x: 1244, endPoint y: 518, distance: 196.1
click at [1436, 535] on textarea "picking up OTDR and communication with [PERSON_NAME] on B.15 and what needed to…" at bounding box center [1050, 485] width 822 height 156
click at [1179, 508] on textarea "picking up OTDR and communication with [PERSON_NAME] on B.15 and what needed to…" at bounding box center [1050, 488] width 822 height 162
type textarea "picking up OTDR and communication with [PERSON_NAME] on B.15 and what needed to…"
type input "8"
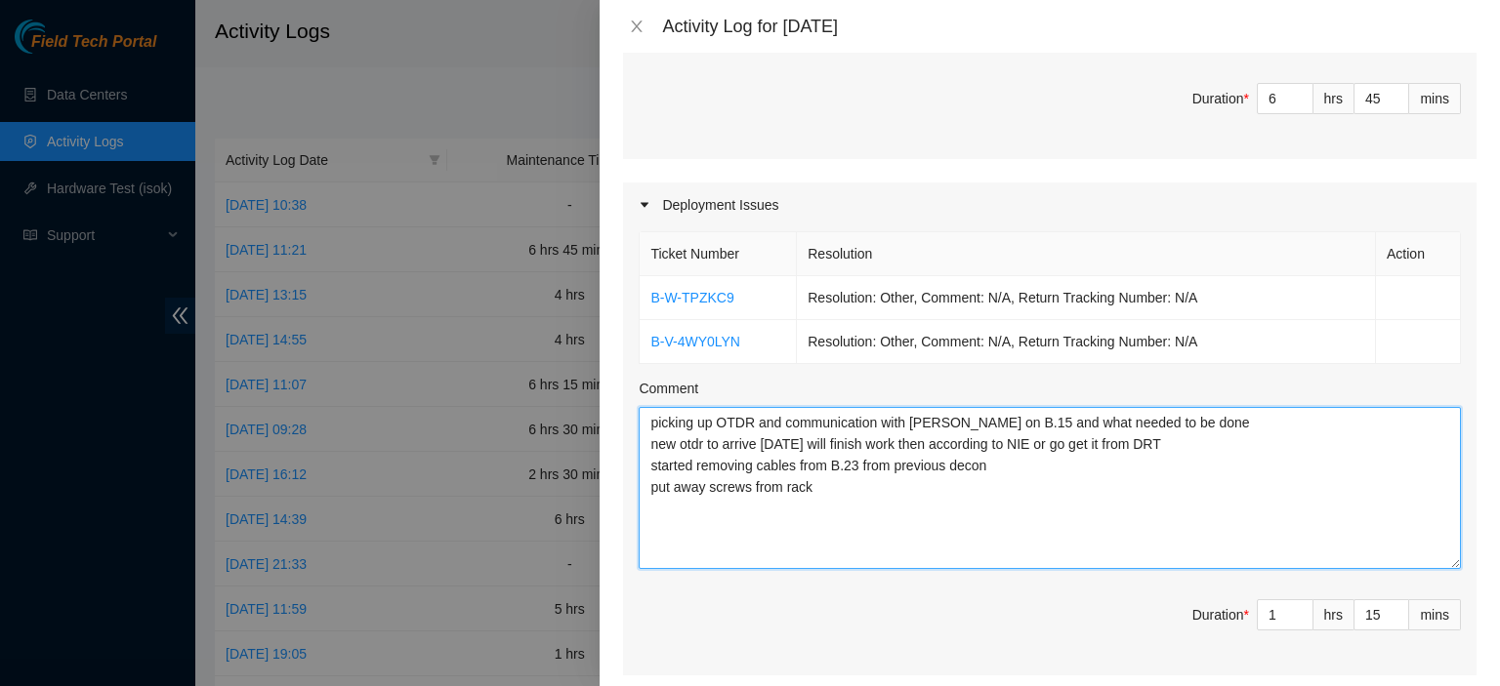
type input "0"
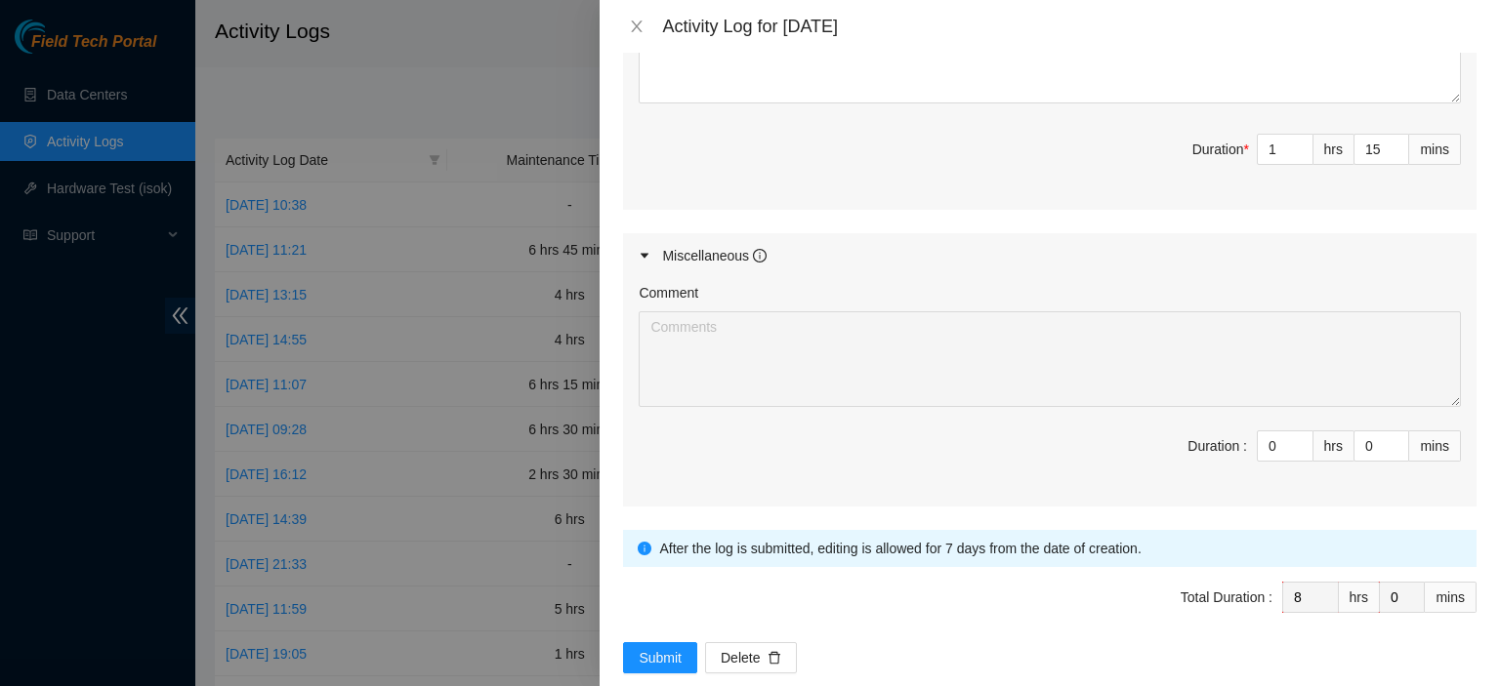
scroll to position [1551, 0]
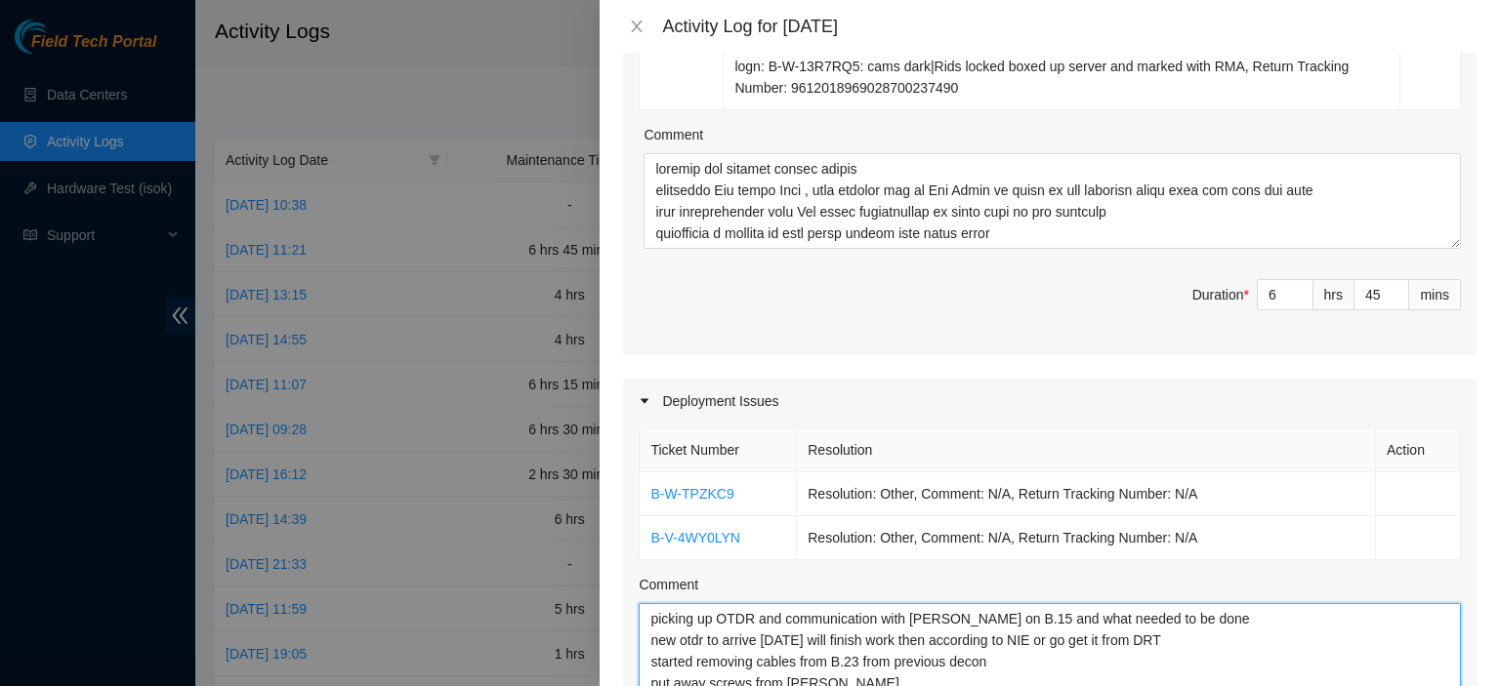
click at [1154, 663] on textarea "picking up OTDR and communication with Tom on B.15 and what needed to be done n…" at bounding box center [1050, 684] width 822 height 162
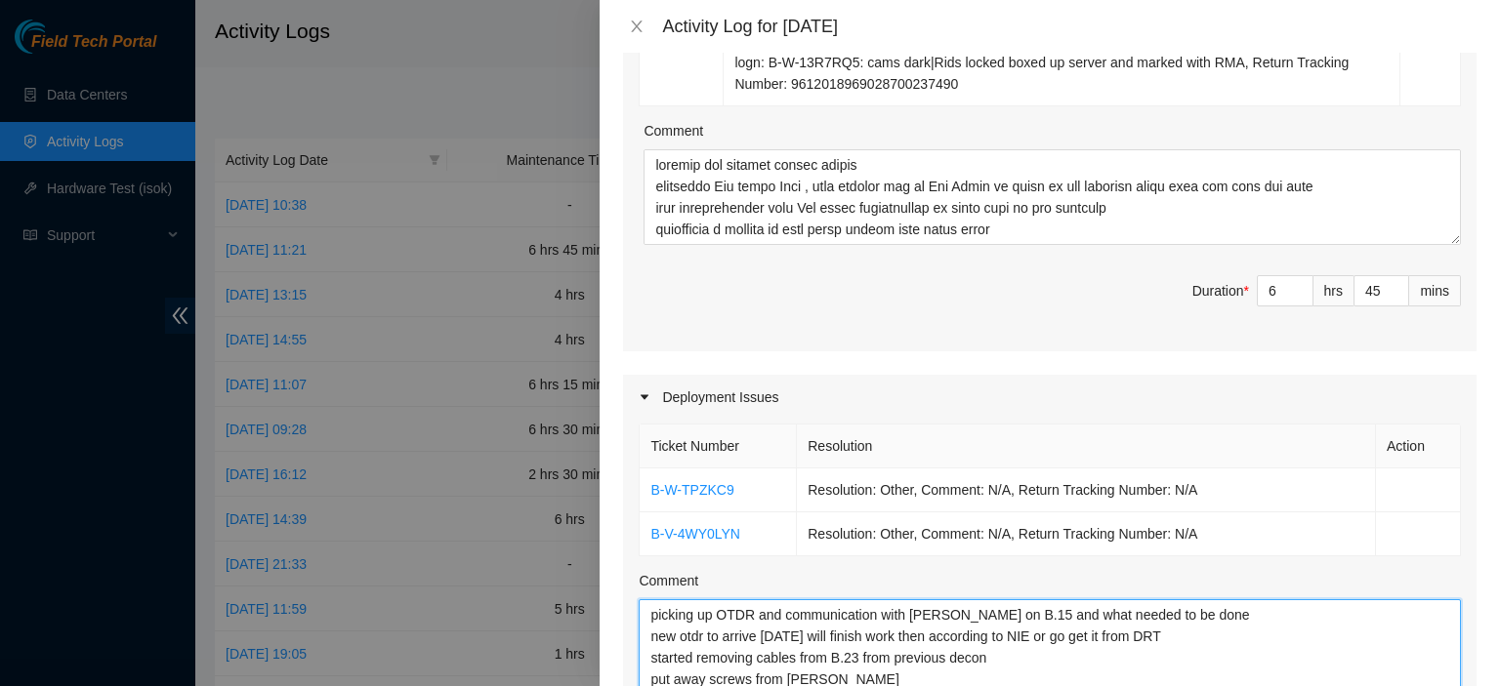
drag, startPoint x: 929, startPoint y: 675, endPoint x: 1072, endPoint y: 661, distance: 144.2
click at [1072, 661] on textarea "picking up OTDR and communication with Tom on B.15 and what needed to be done n…" at bounding box center [1050, 681] width 822 height 162
type textarea "picking up OTDR and communication with Tom on B.15 and what needed to be done n…"
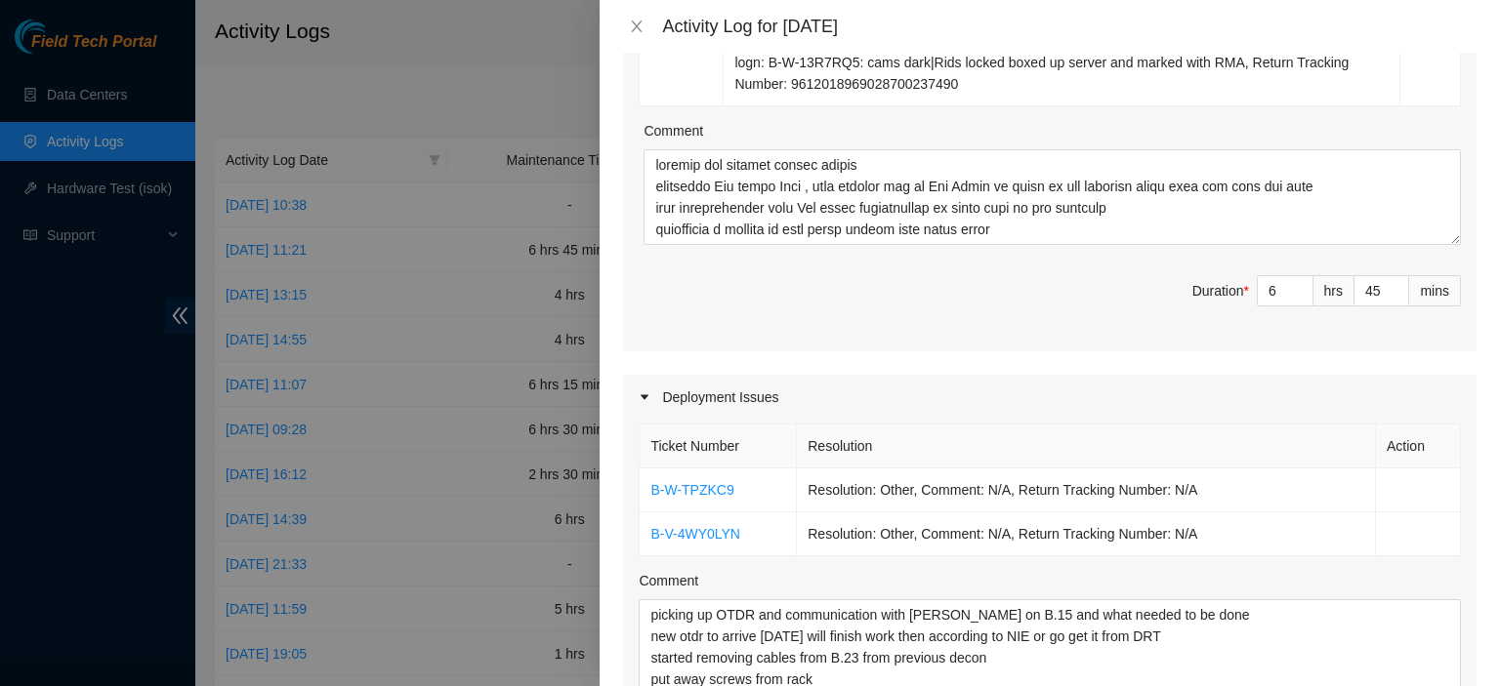
scroll to position [2213, 0]
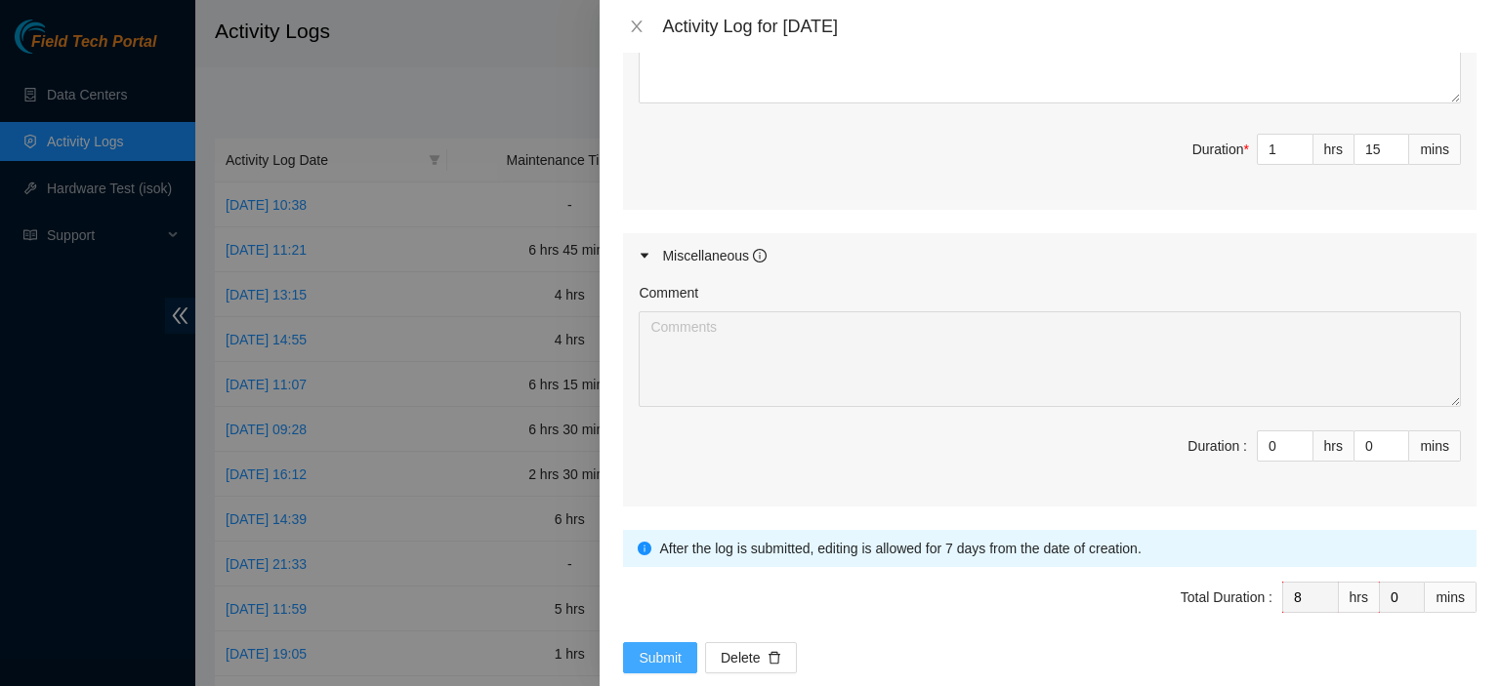
click at [635, 643] on button "Submit" at bounding box center [660, 658] width 74 height 31
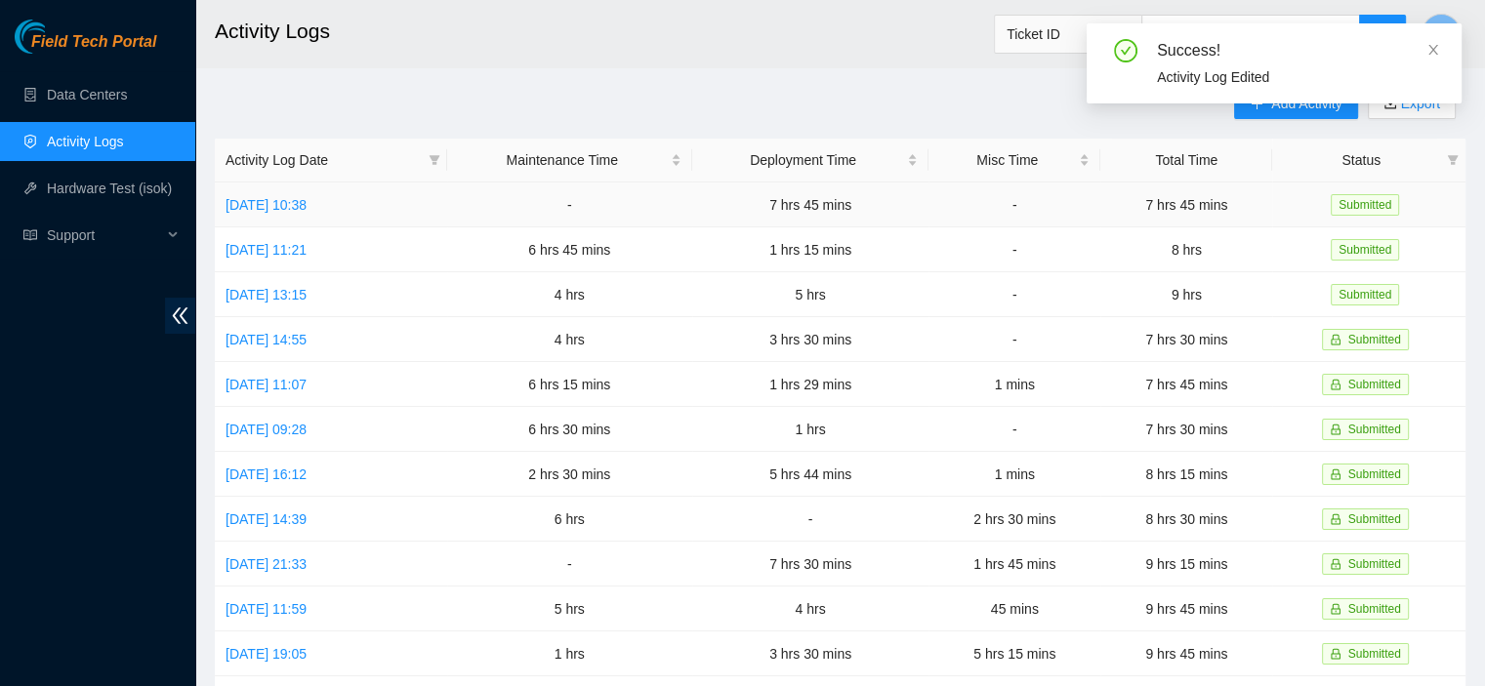
click at [297, 218] on td "Fri, 22 Aug 2025 10:38" at bounding box center [331, 205] width 232 height 45
click at [303, 209] on link "Fri, 22 Aug 2025 10:38" at bounding box center [266, 205] width 81 height 16
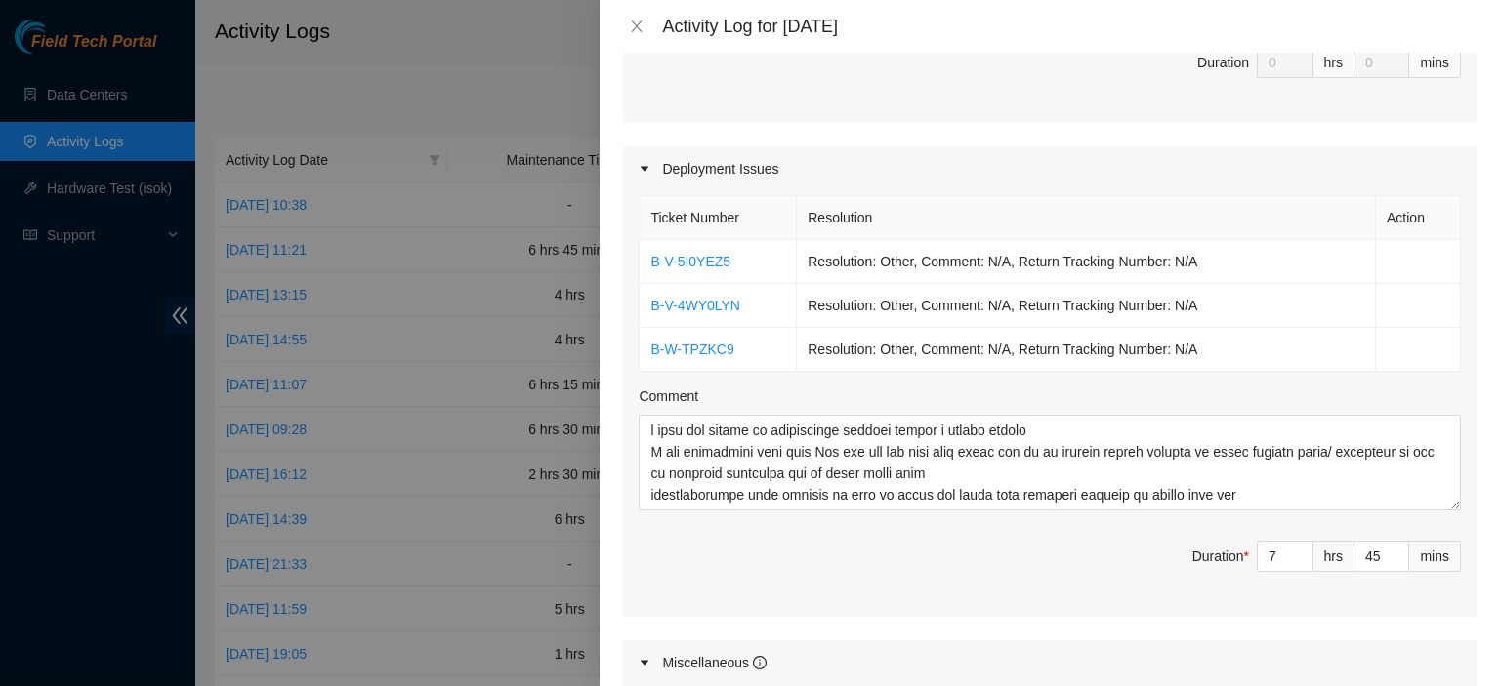
scroll to position [566, 0]
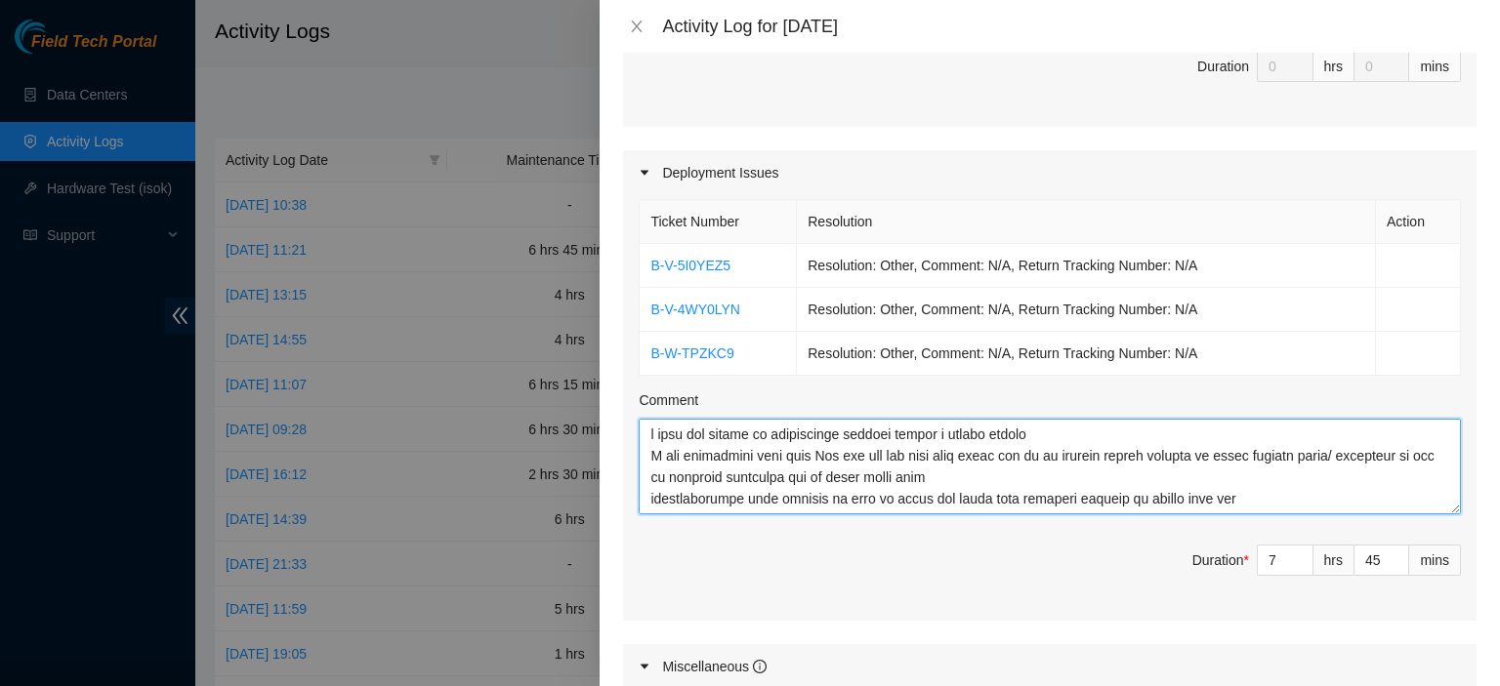
click at [1278, 497] on textarea "Comment" at bounding box center [1050, 467] width 822 height 96
click at [1036, 474] on textarea "Comment" at bounding box center [1050, 467] width 822 height 96
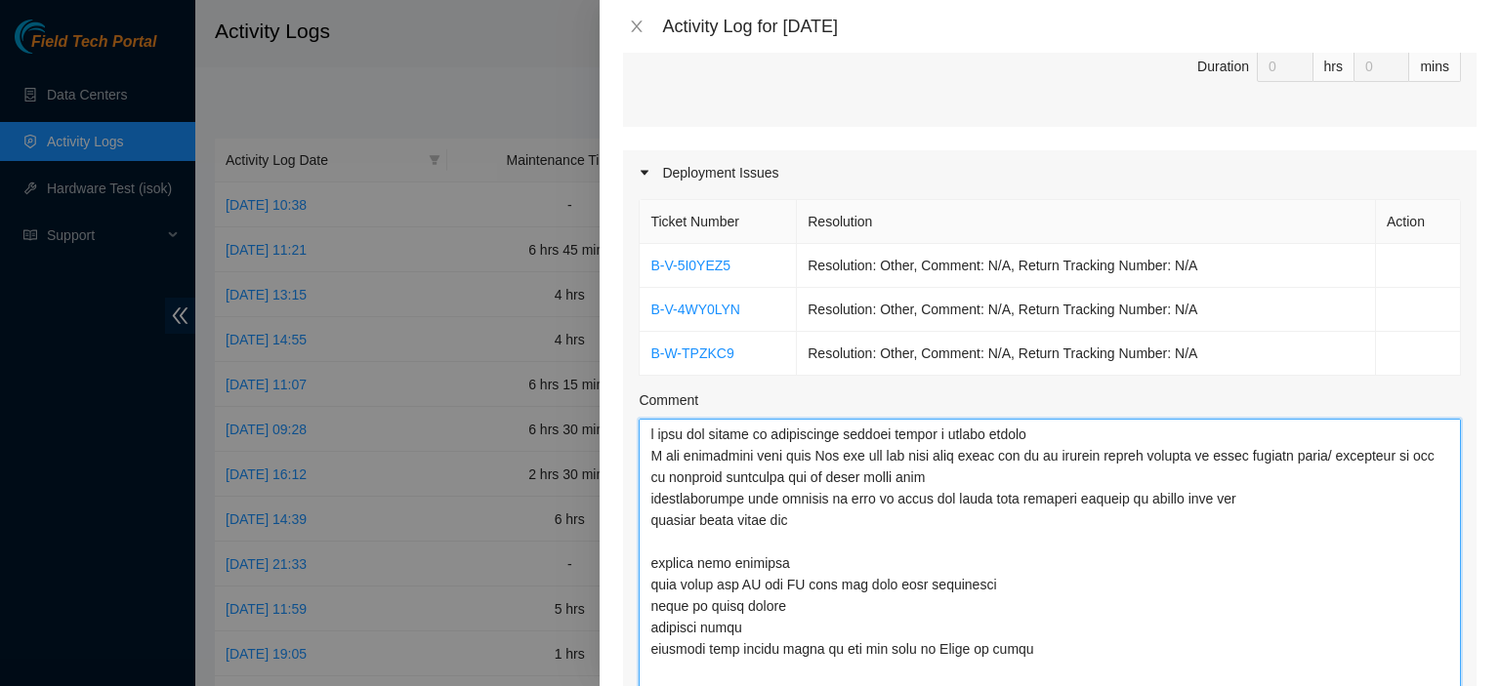
drag, startPoint x: 1438, startPoint y: 506, endPoint x: 1458, endPoint y: 689, distance: 184.6
click at [1458, 685] on html "Field Tech Portal Data Centers Activity Logs Hardware Test (isok) Support Activ…" at bounding box center [750, 343] width 1500 height 686
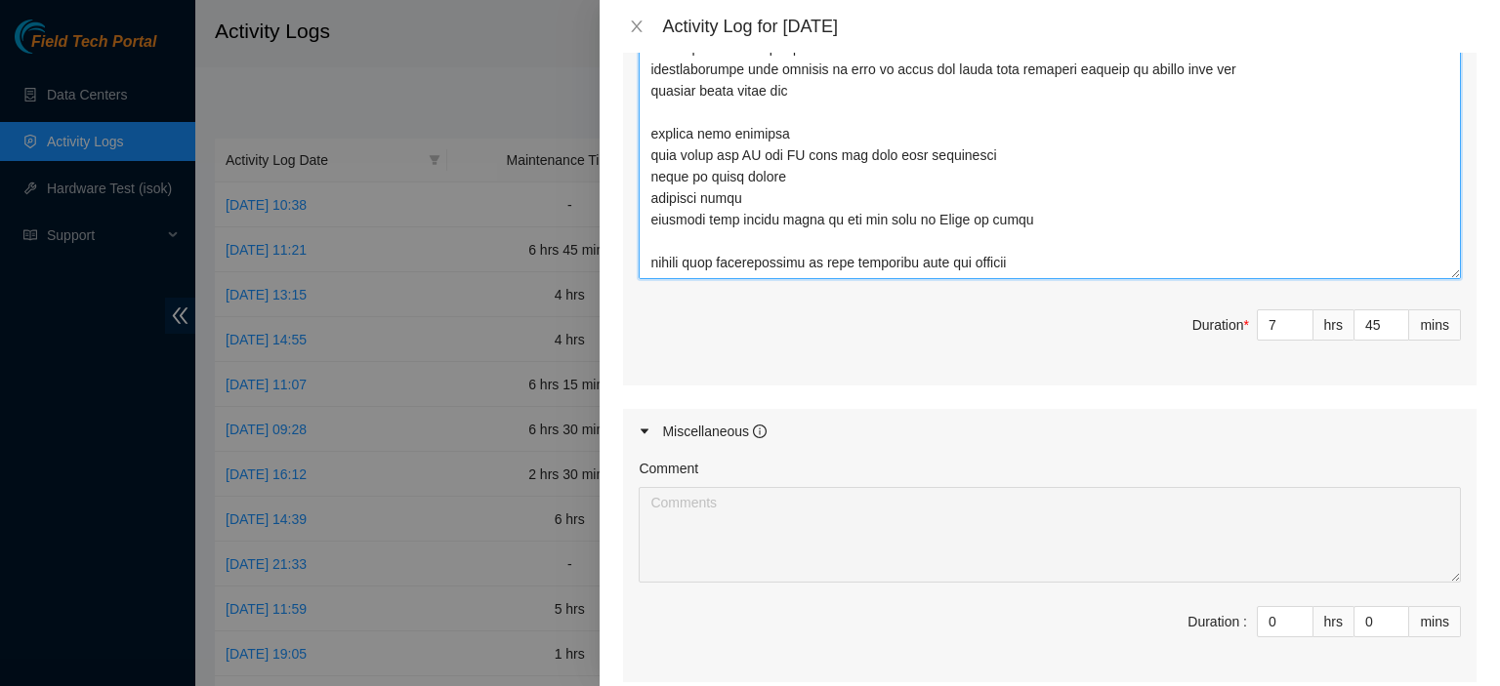
scroll to position [8, 0]
click at [1066, 210] on textarea "Comment" at bounding box center [1050, 140] width 822 height 278
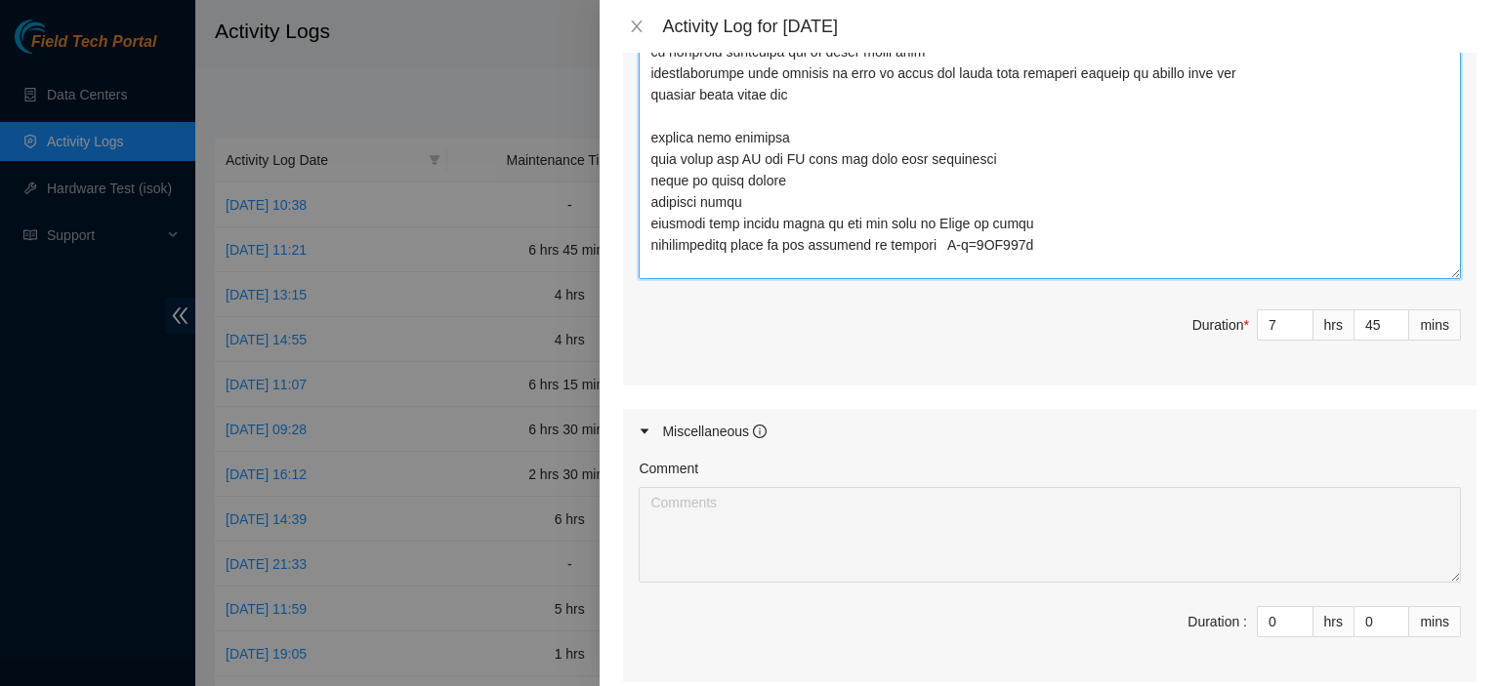
click at [984, 244] on textarea "Comment" at bounding box center [1050, 140] width 822 height 278
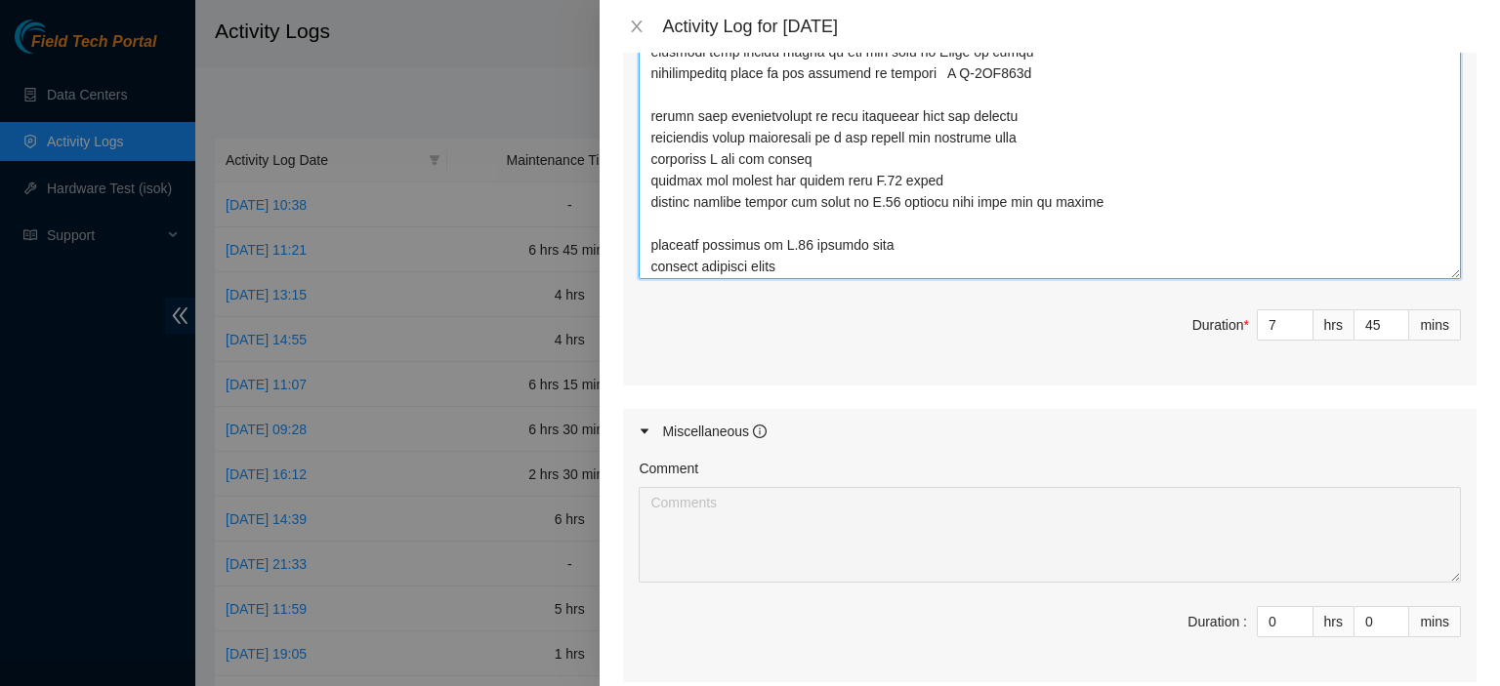
drag, startPoint x: 984, startPoint y: 244, endPoint x: 1002, endPoint y: 279, distance: 39.3
click at [1002, 279] on div "Ticket Number Resolution Action B-V-5I0YEZ5 Resolution: Other, Comment: N/A, Re…" at bounding box center [1049, 81] width 853 height 608
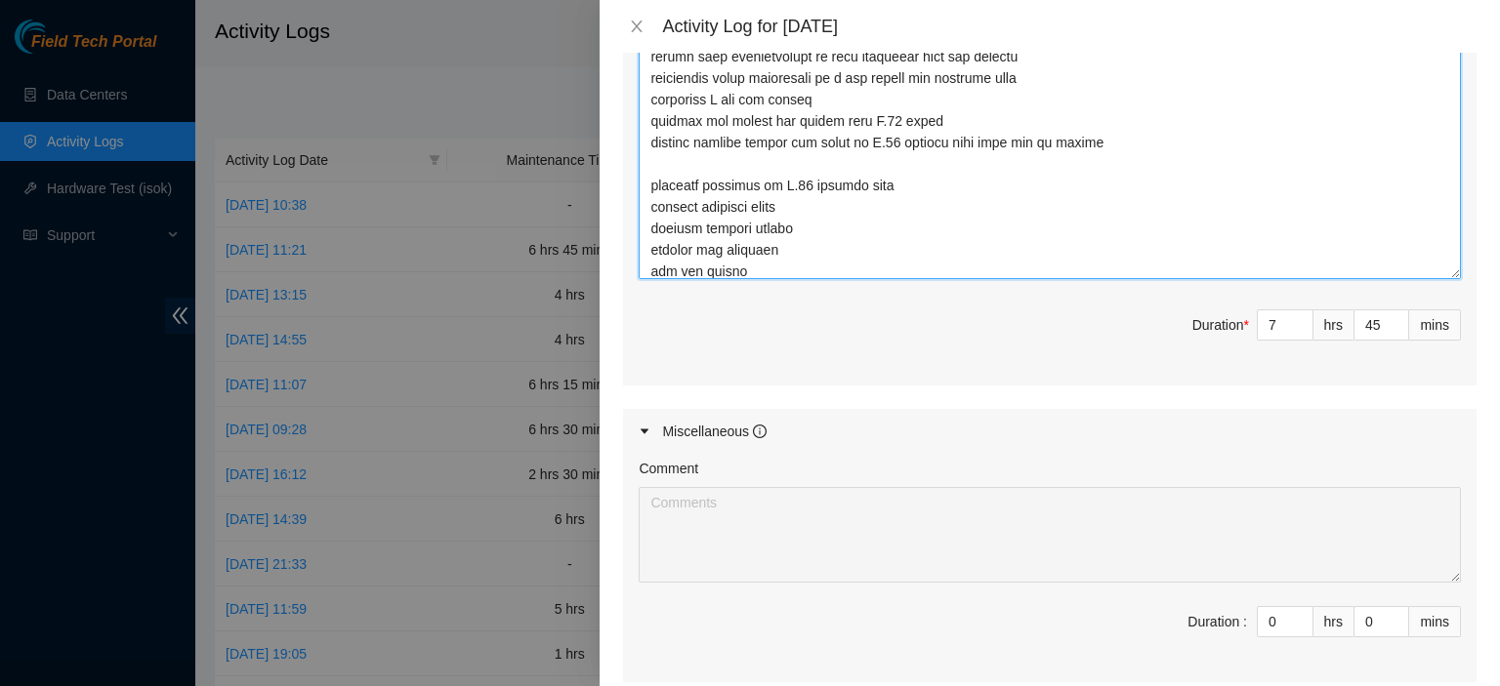
click at [1085, 229] on textarea "Comment" at bounding box center [1050, 140] width 822 height 278
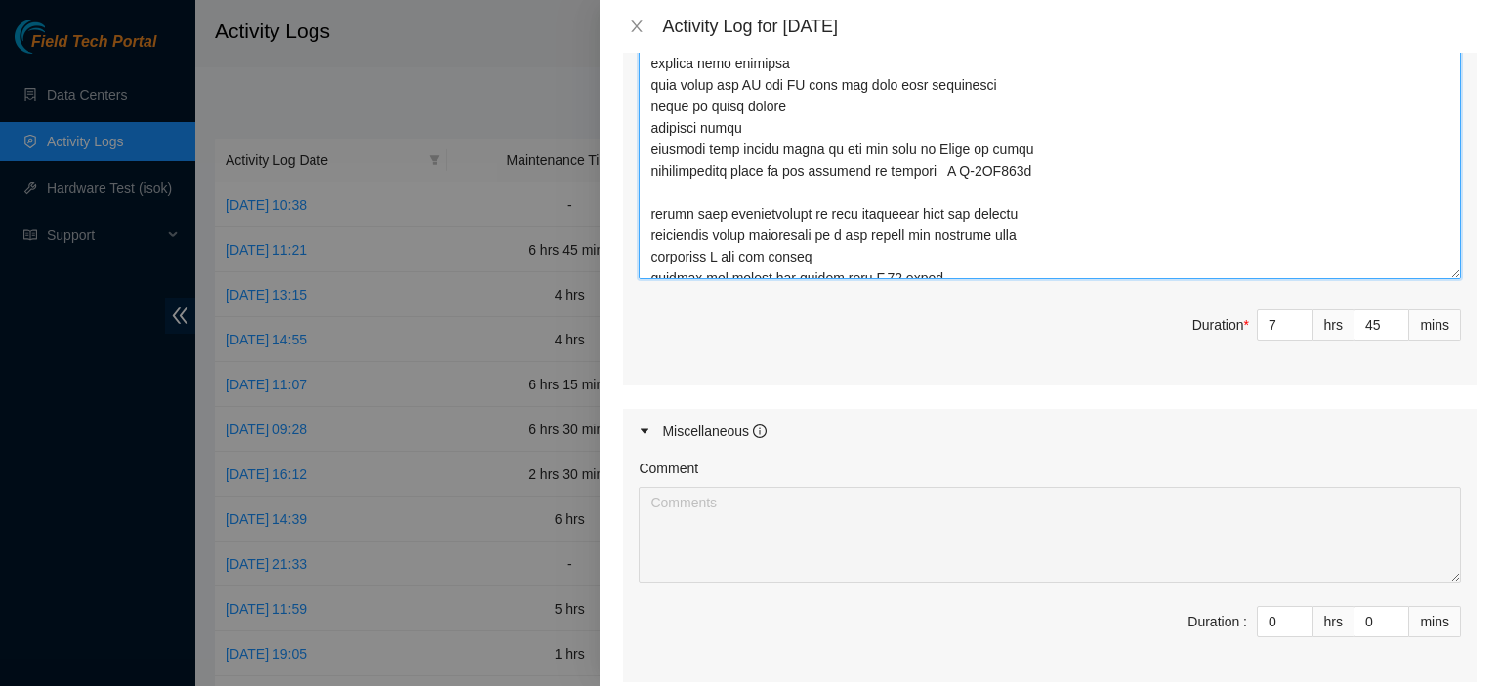
scroll to position [70, 0]
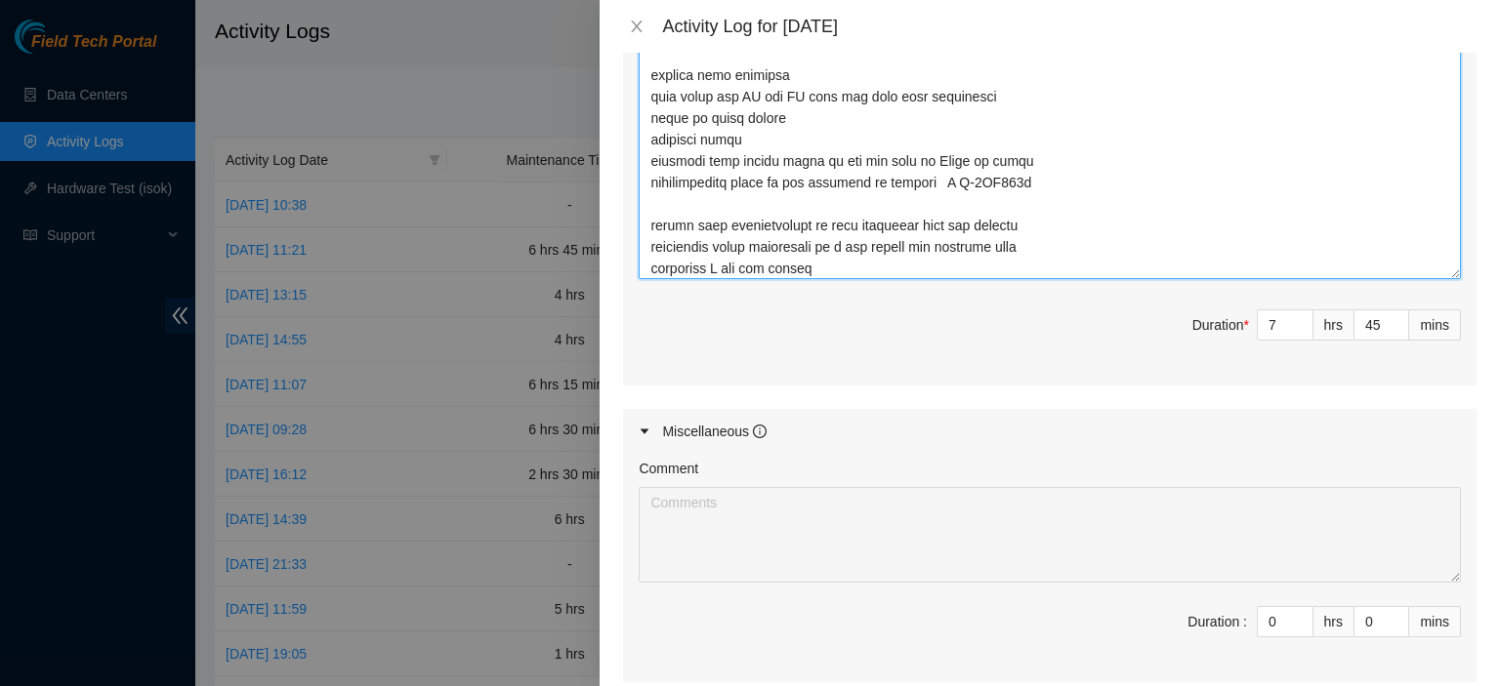
click at [1043, 179] on textarea "Comment" at bounding box center [1050, 140] width 822 height 278
type textarea "i cant add things to maintenance without having a ticket number I was discussin…"
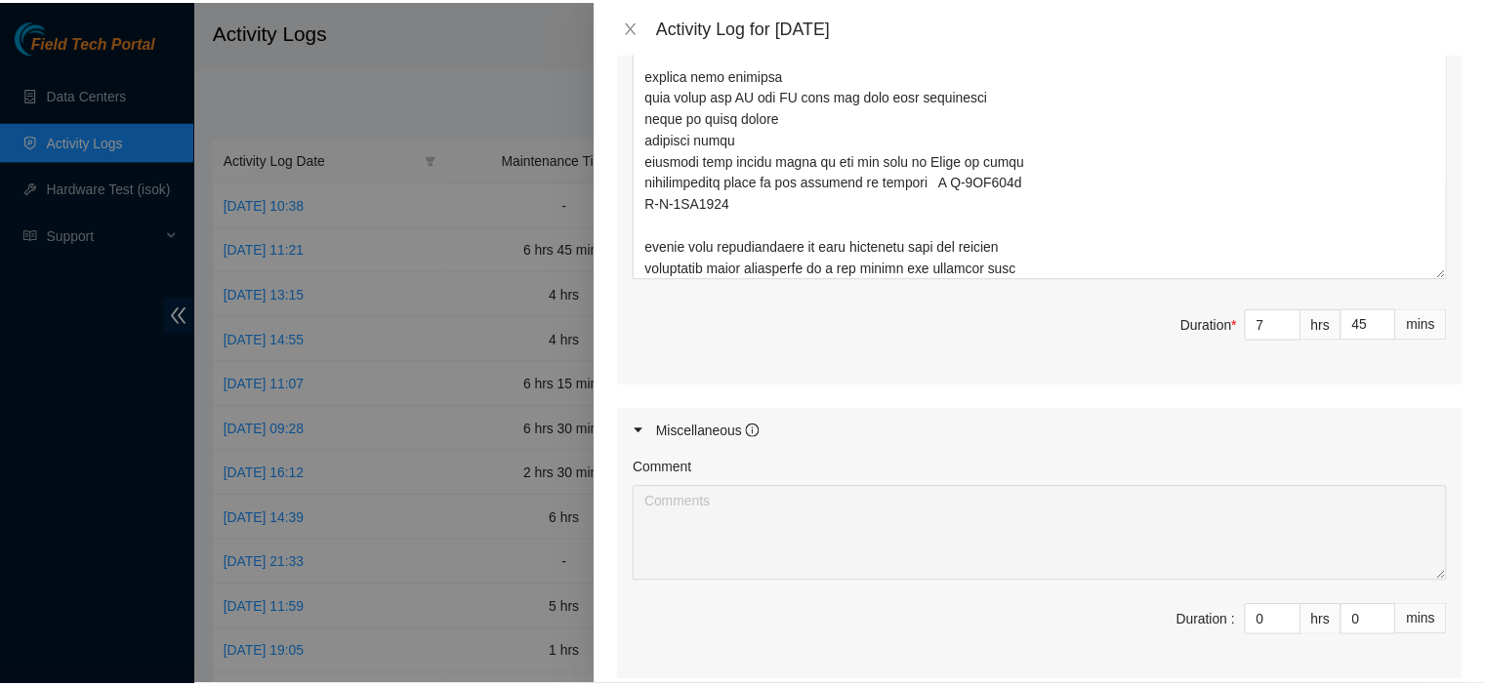
scroll to position [1187, 0]
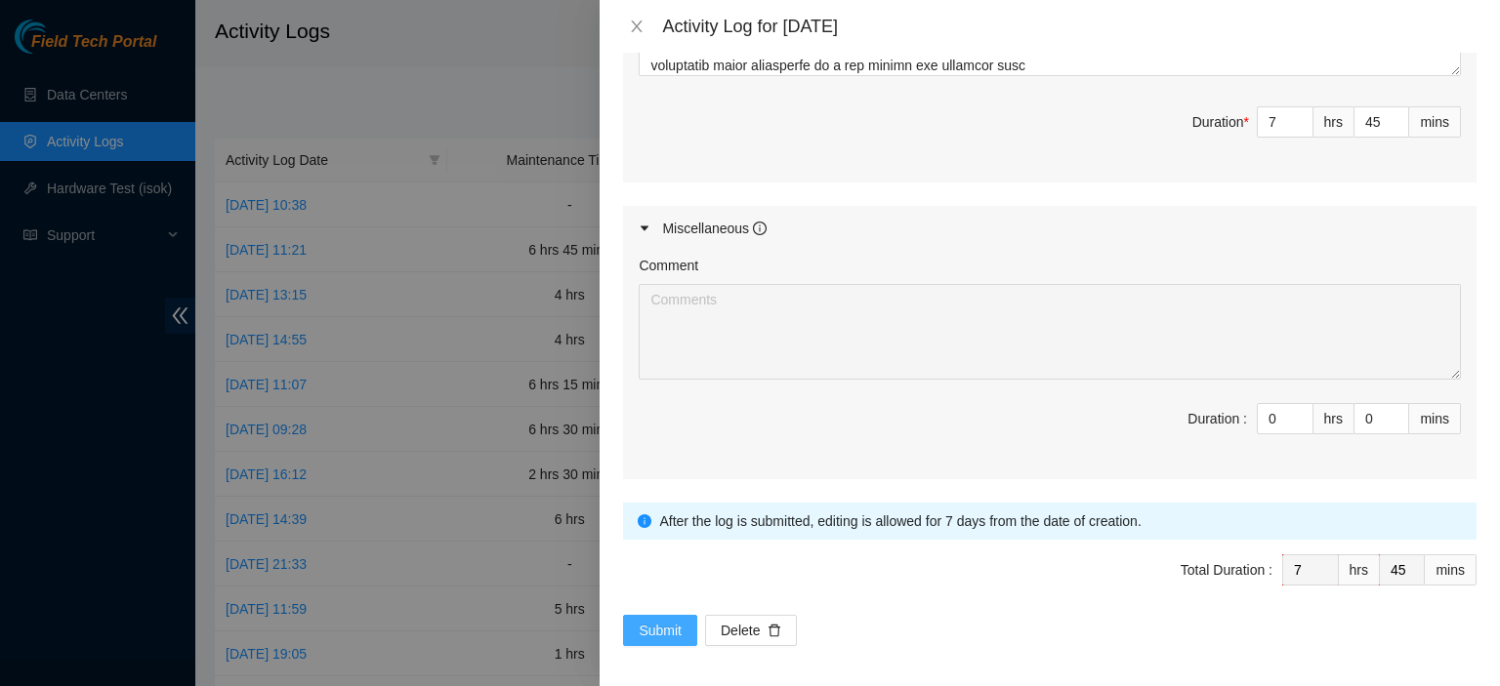
click at [643, 621] on span "Submit" at bounding box center [660, 630] width 43 height 21
